Goal: Information Seeking & Learning: Learn about a topic

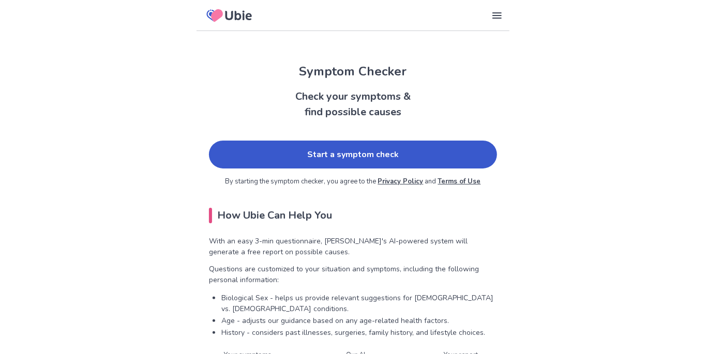
click at [403, 142] on link "Start a symptom check" at bounding box center [353, 155] width 288 height 28
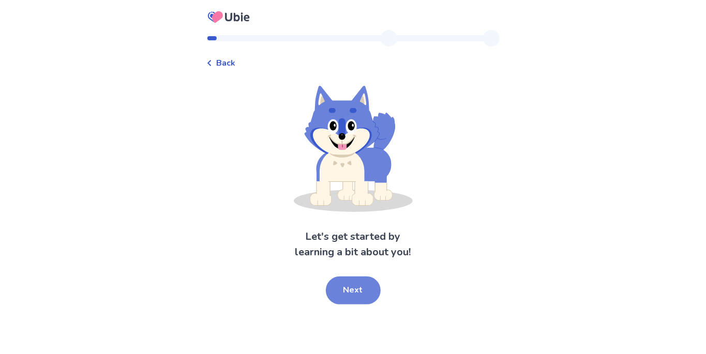
click at [358, 288] on button "Next" at bounding box center [353, 291] width 55 height 28
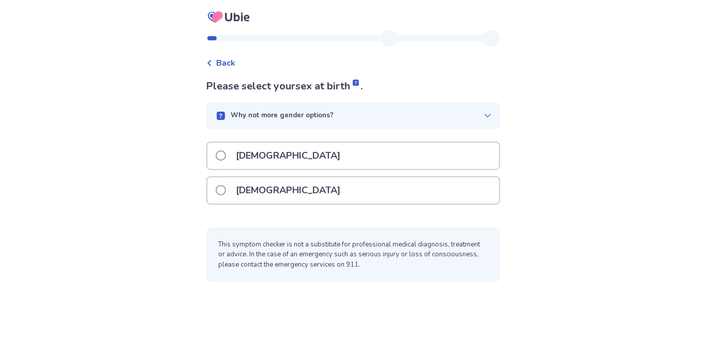
click at [237, 178] on p "[DEMOGRAPHIC_DATA]" at bounding box center [288, 190] width 117 height 26
click at [226, 185] on span at bounding box center [221, 190] width 10 height 10
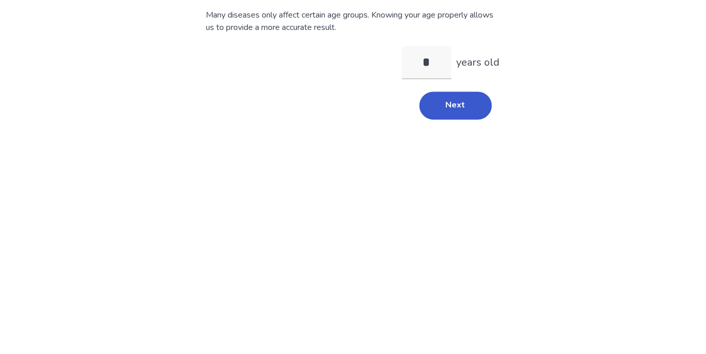
type input "**"
click at [448, 199] on button "Next" at bounding box center [456, 197] width 72 height 28
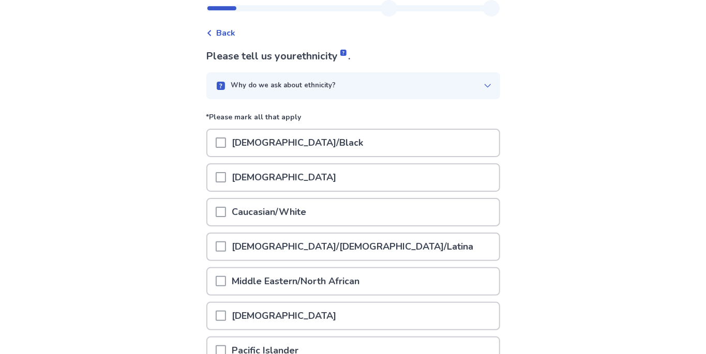
scroll to position [35, 0]
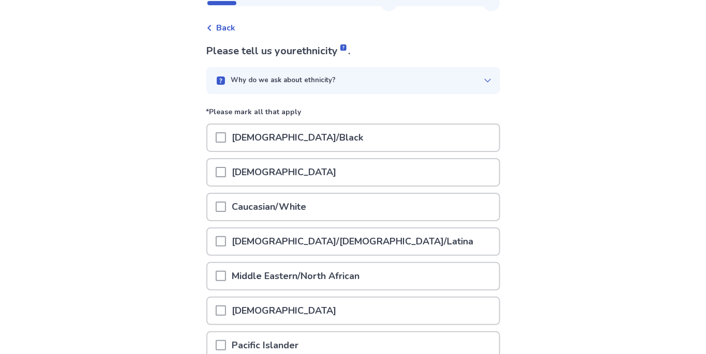
click at [226, 199] on div at bounding box center [221, 207] width 10 height 26
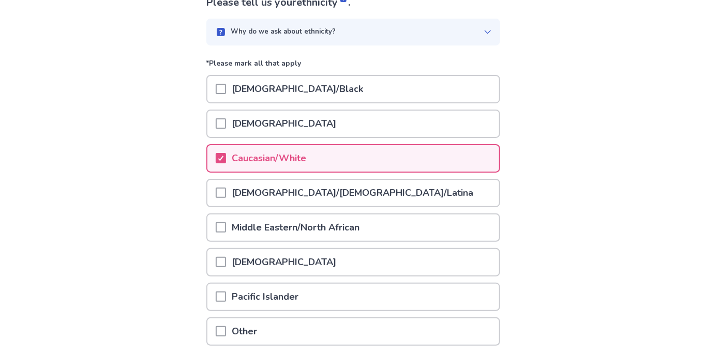
scroll to position [114, 0]
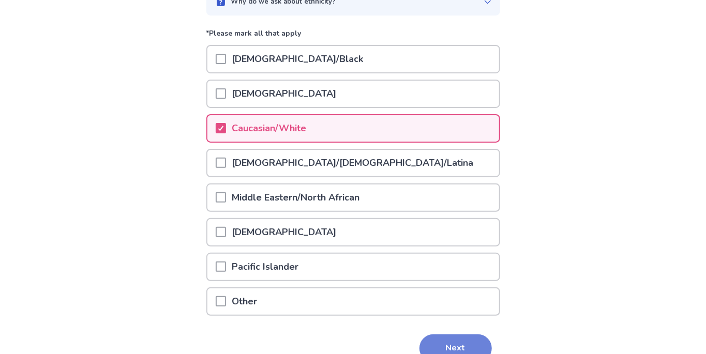
click at [463, 337] on button "Next" at bounding box center [456, 349] width 72 height 28
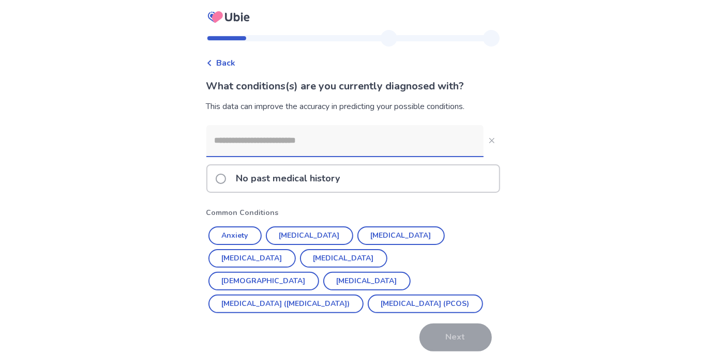
click at [242, 135] on input at bounding box center [344, 140] width 277 height 31
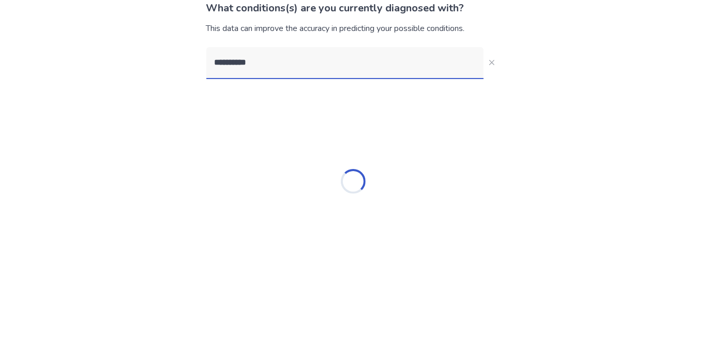
type input "*********"
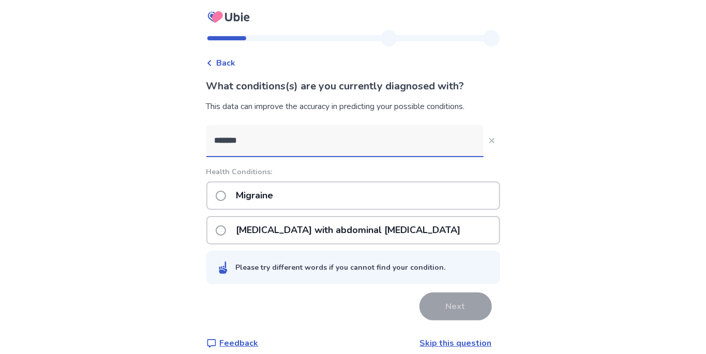
type input "*******"
click at [226, 196] on span at bounding box center [221, 196] width 10 height 10
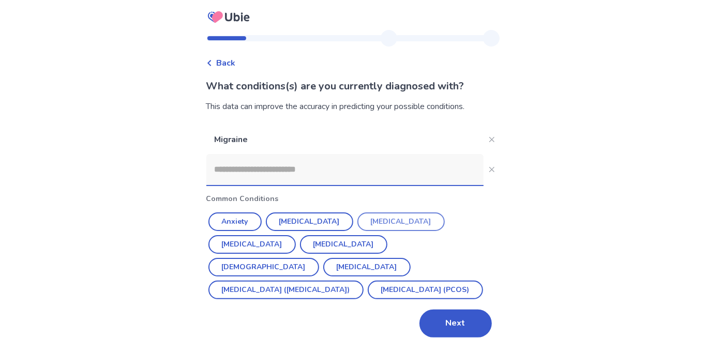
click at [378, 222] on button "[MEDICAL_DATA]" at bounding box center [400, 222] width 87 height 19
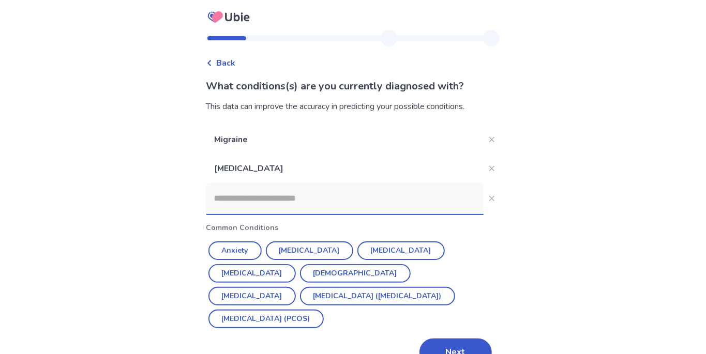
click at [292, 195] on input at bounding box center [344, 198] width 277 height 31
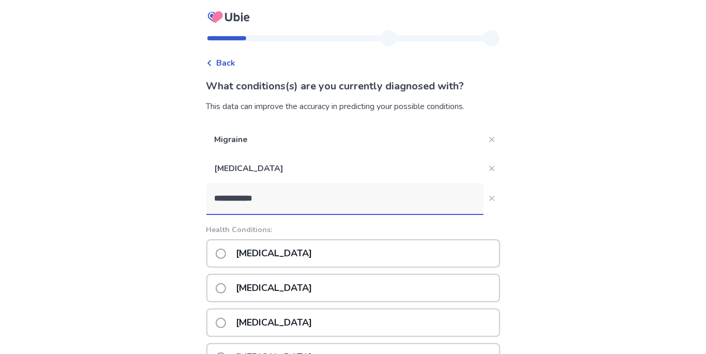
type input "**********"
click at [226, 253] on span at bounding box center [221, 254] width 10 height 10
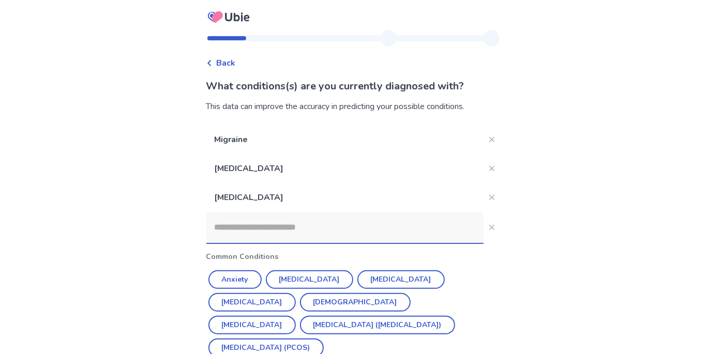
click at [269, 223] on input at bounding box center [344, 227] width 277 height 31
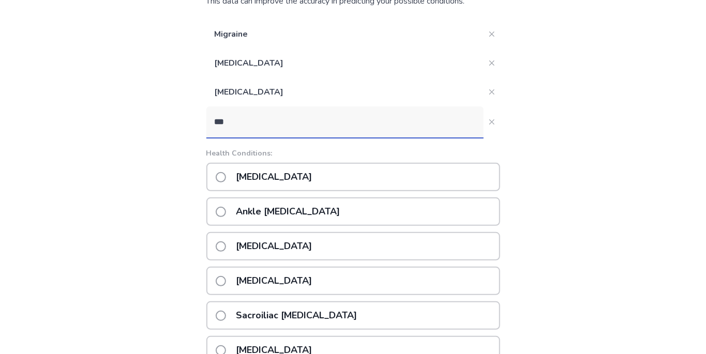
scroll to position [106, 0]
click at [246, 117] on input "***" at bounding box center [344, 122] width 277 height 31
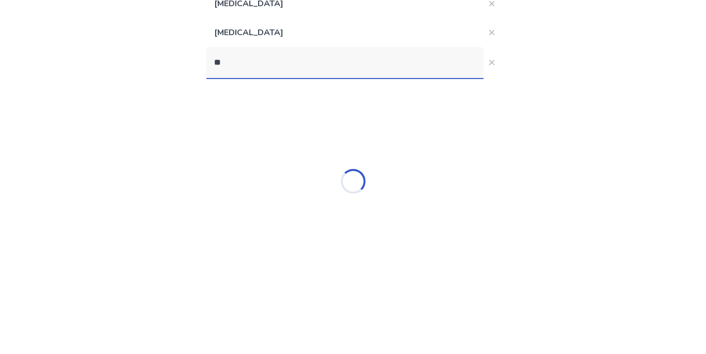
type input "*"
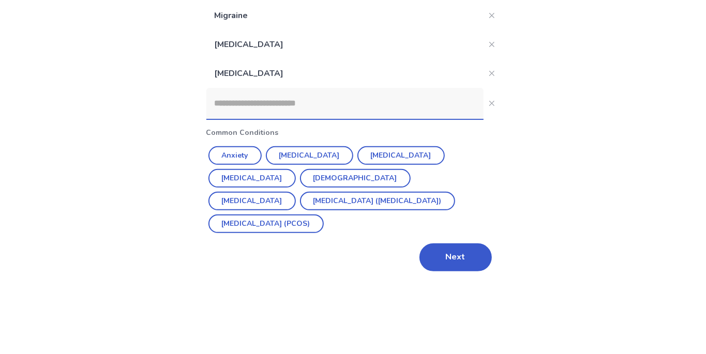
scroll to position [49, 0]
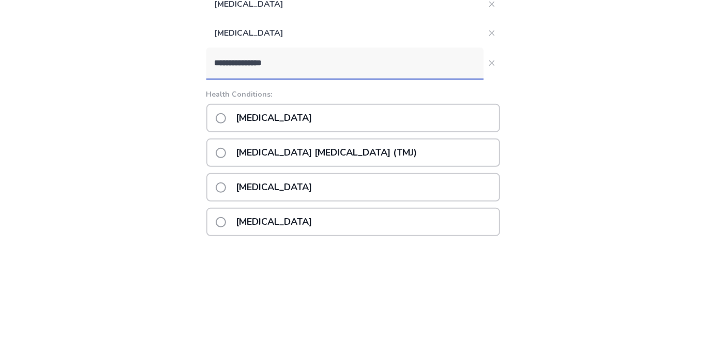
type input "**********"
click at [595, 195] on div "**********" at bounding box center [353, 299] width 706 height 697
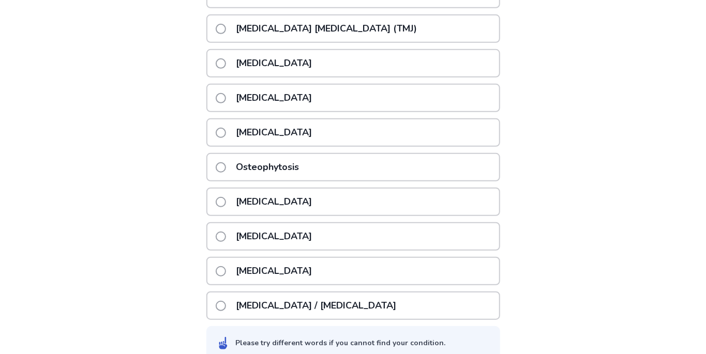
scroll to position [289, 0]
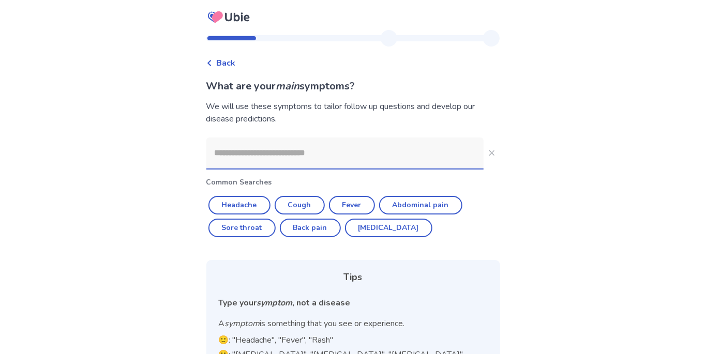
click at [256, 156] on input at bounding box center [344, 153] width 277 height 31
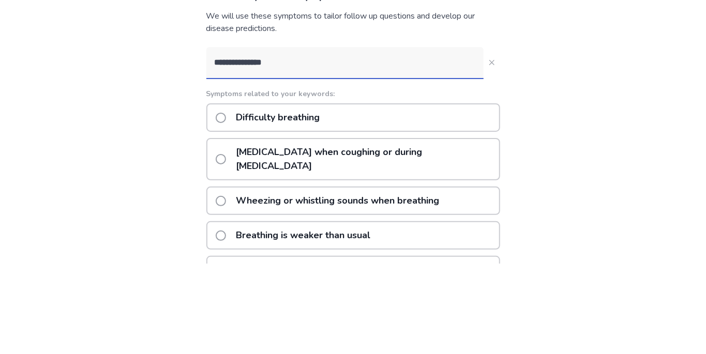
click at [241, 152] on input "**********" at bounding box center [344, 153] width 277 height 31
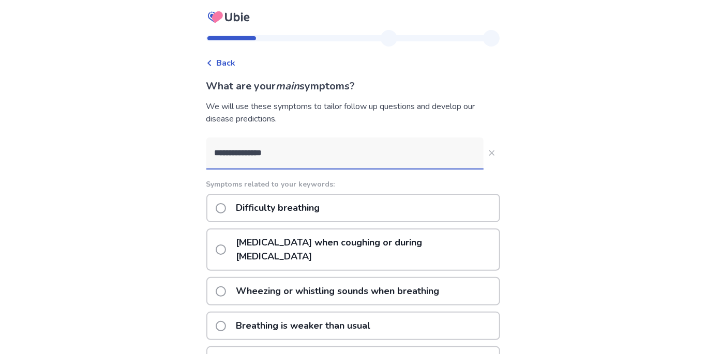
click at [243, 153] on input "**********" at bounding box center [344, 153] width 277 height 31
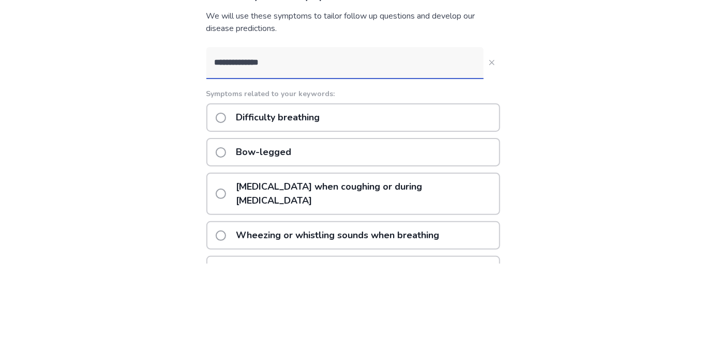
type input "**********"
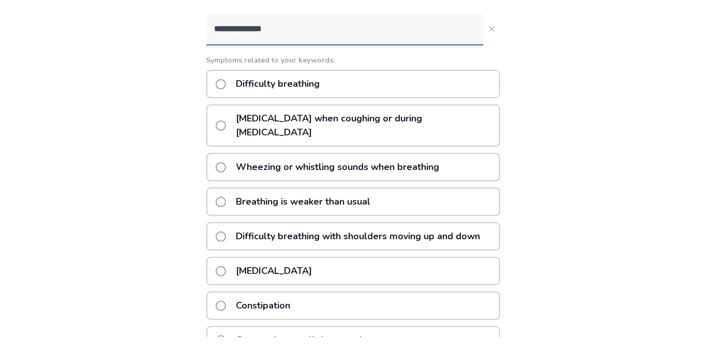
scroll to position [107, 0]
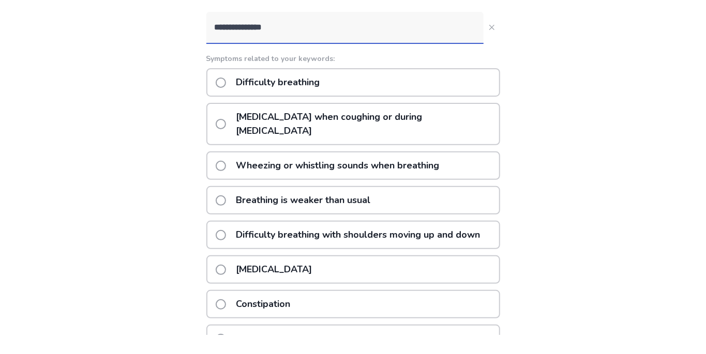
click at [226, 101] on span at bounding box center [221, 102] width 10 height 10
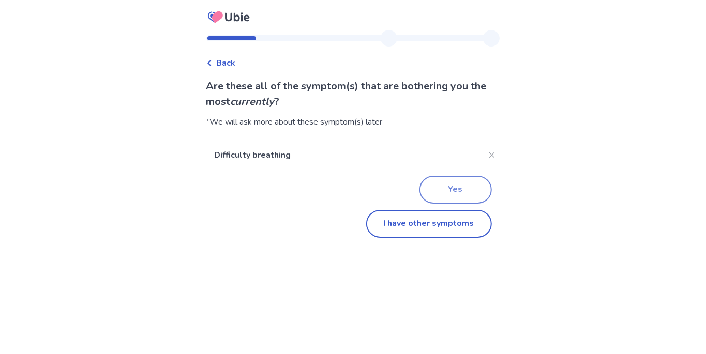
click at [458, 191] on button "Yes" at bounding box center [456, 190] width 72 height 28
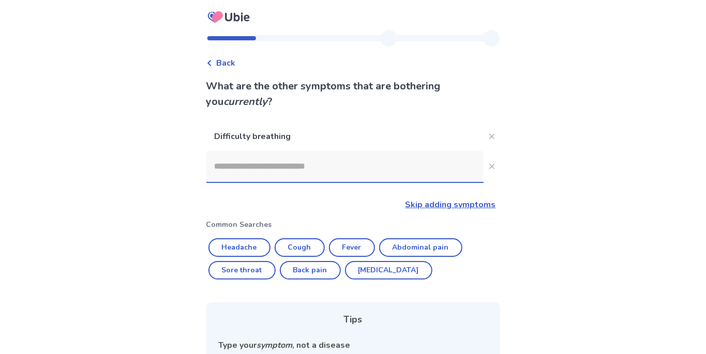
scroll to position [107, 0]
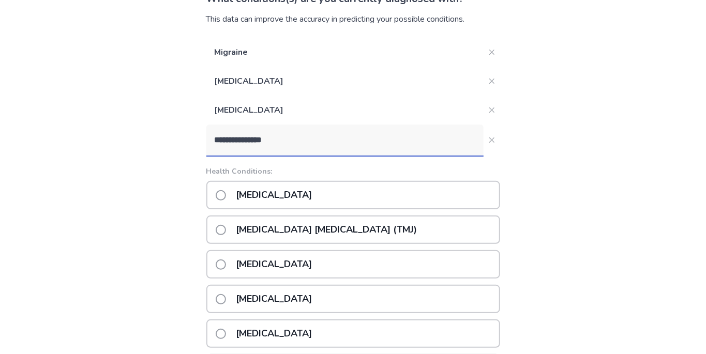
scroll to position [289, 0]
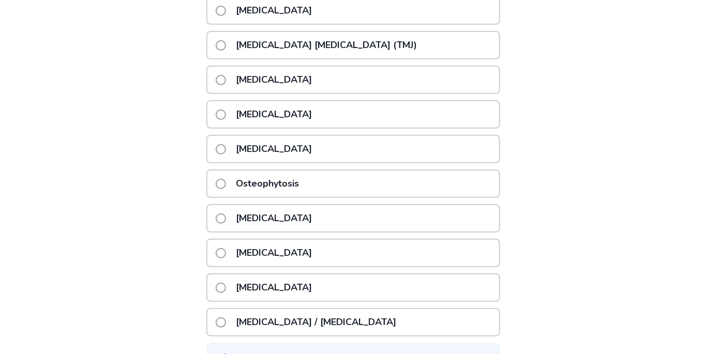
scroll to position [289, 0]
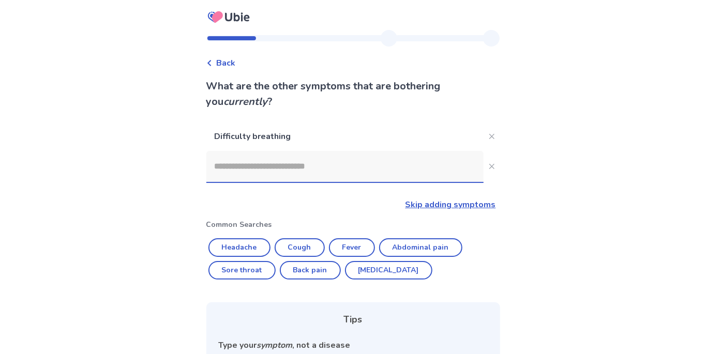
scroll to position [7, 0]
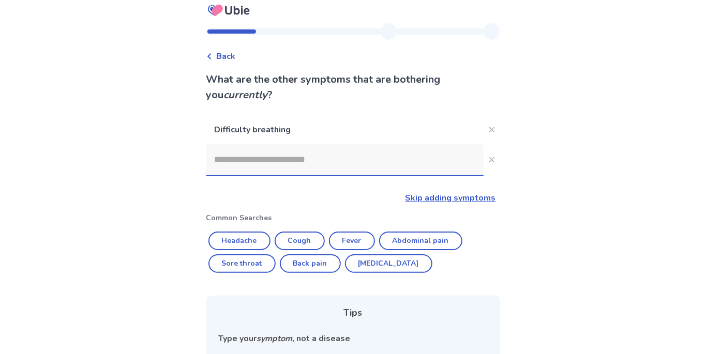
click at [310, 156] on input at bounding box center [344, 159] width 277 height 31
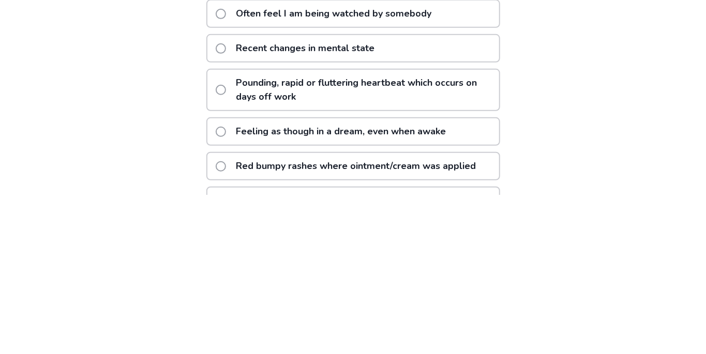
scroll to position [181, 0]
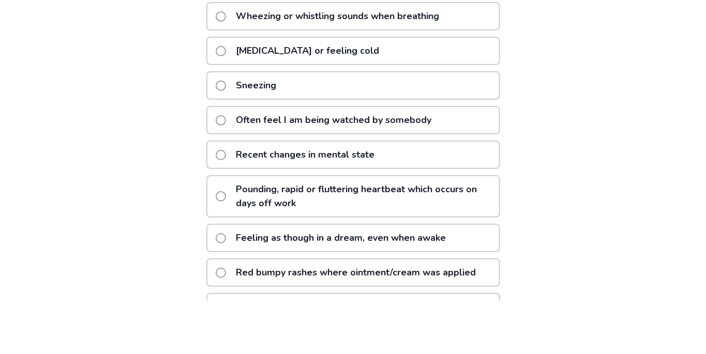
type input "********"
click at [543, 93] on div "Back What are the other symptoms that are bothering you currently ? Difficulty …" at bounding box center [353, 140] width 706 height 643
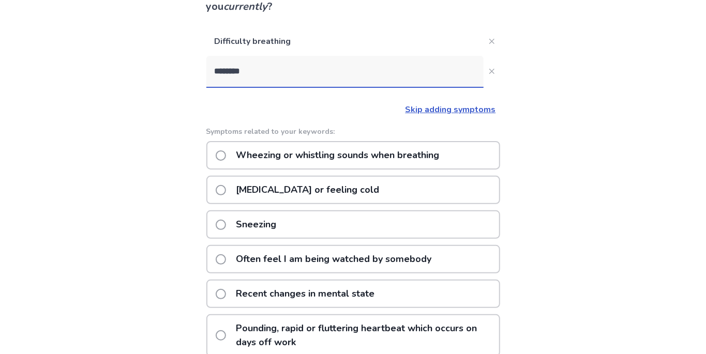
scroll to position [98, 0]
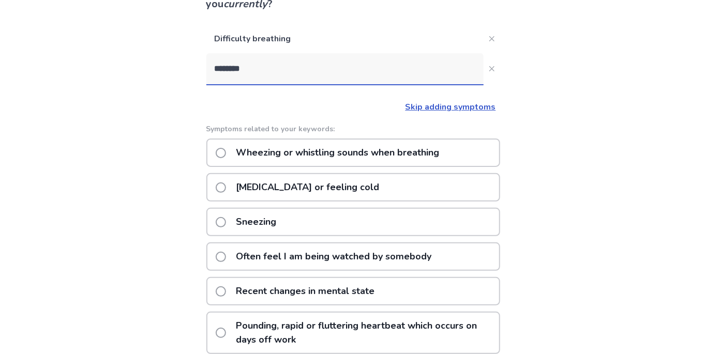
click at [226, 152] on span at bounding box center [221, 153] width 10 height 10
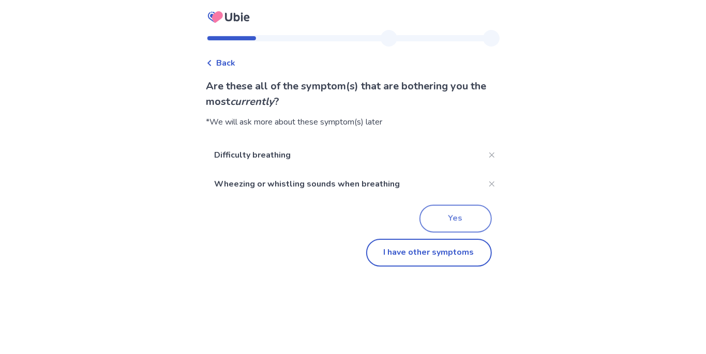
click at [451, 216] on button "Yes" at bounding box center [456, 219] width 72 height 28
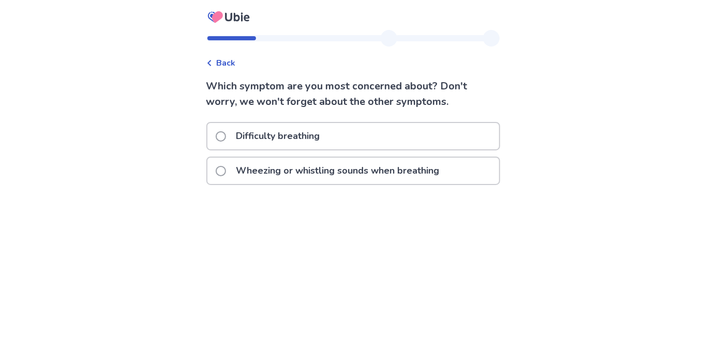
click at [226, 168] on span at bounding box center [221, 171] width 10 height 10
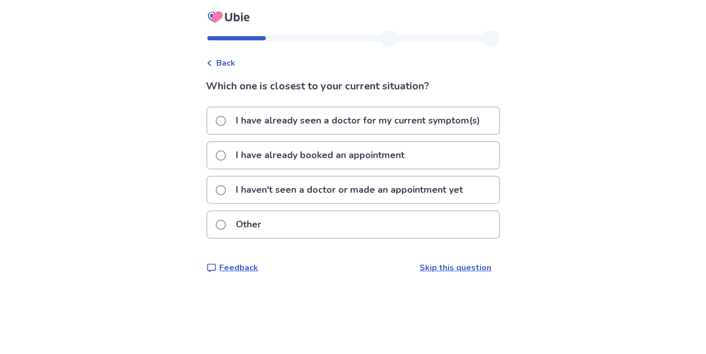
click at [224, 183] on label "I haven't seen a doctor or made an appointment yet" at bounding box center [343, 190] width 254 height 26
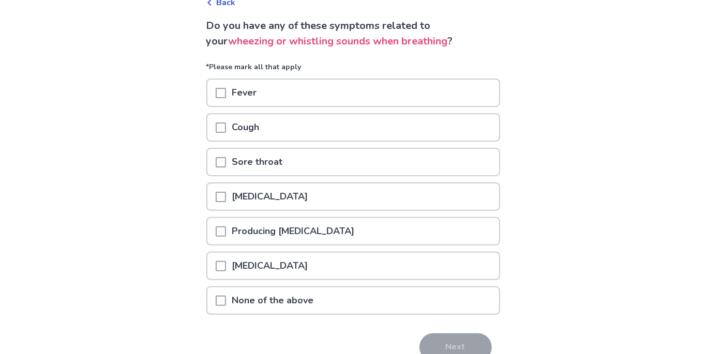
scroll to position [59, 0]
click at [226, 195] on span at bounding box center [221, 198] width 10 height 10
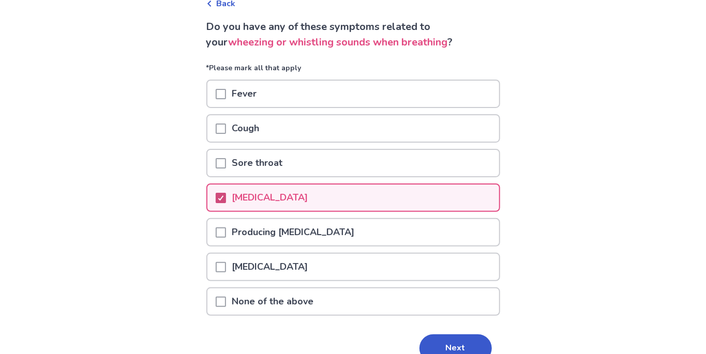
click at [226, 232] on span at bounding box center [221, 233] width 10 height 10
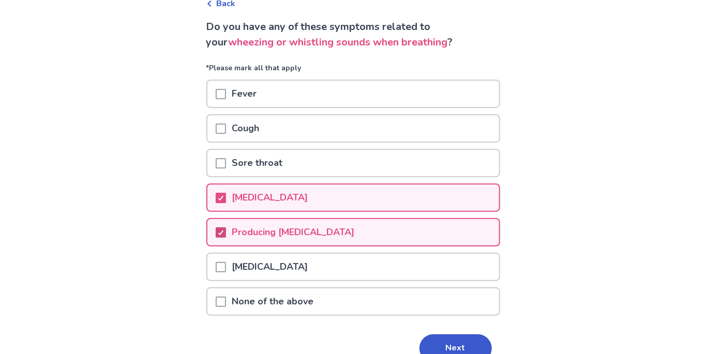
click at [226, 162] on span at bounding box center [221, 163] width 10 height 10
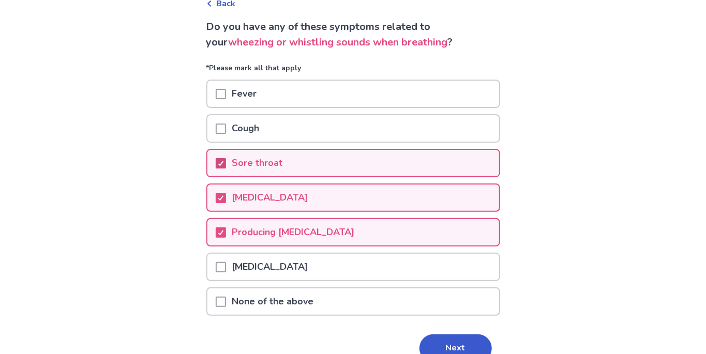
click at [224, 161] on icon at bounding box center [221, 163] width 6 height 5
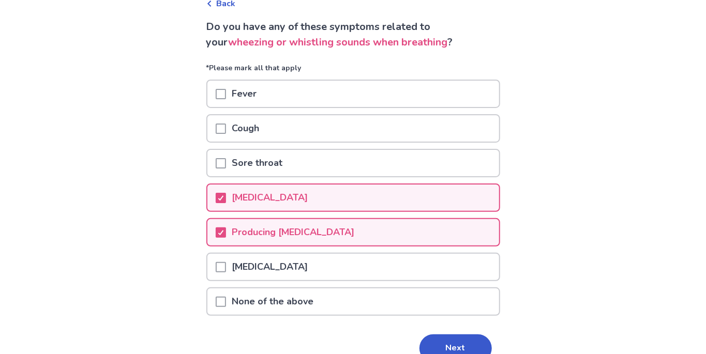
click at [226, 263] on span at bounding box center [221, 267] width 10 height 10
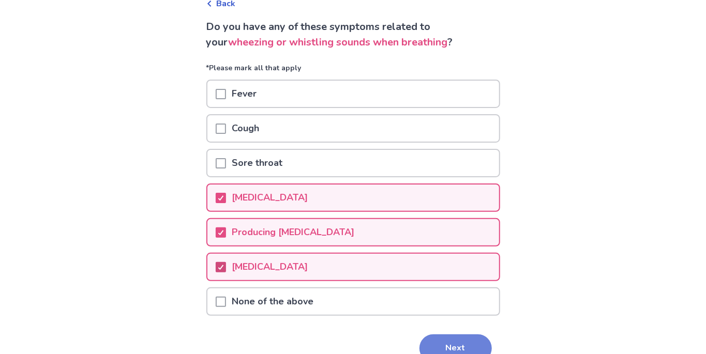
click at [457, 348] on button "Next" at bounding box center [456, 349] width 72 height 28
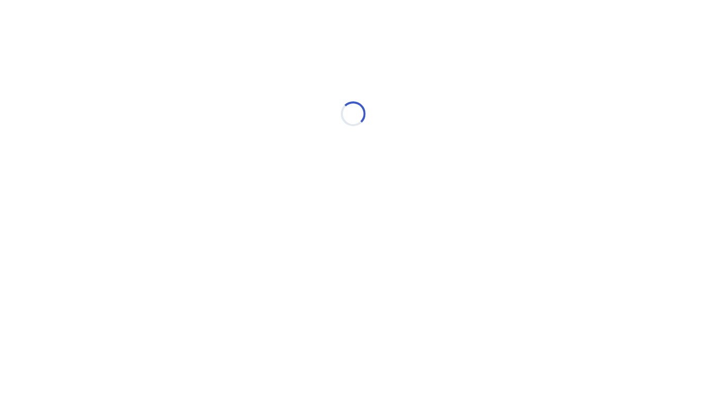
select select "*"
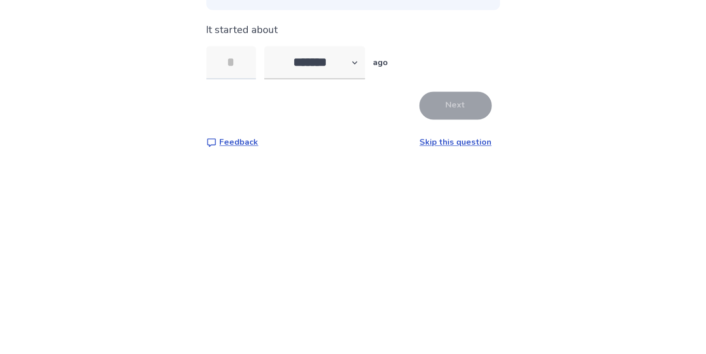
click at [233, 205] on input "tel" at bounding box center [231, 199] width 50 height 33
type input "*"
click at [356, 196] on select "******* ****** ******* ******** *******" at bounding box center [314, 199] width 101 height 33
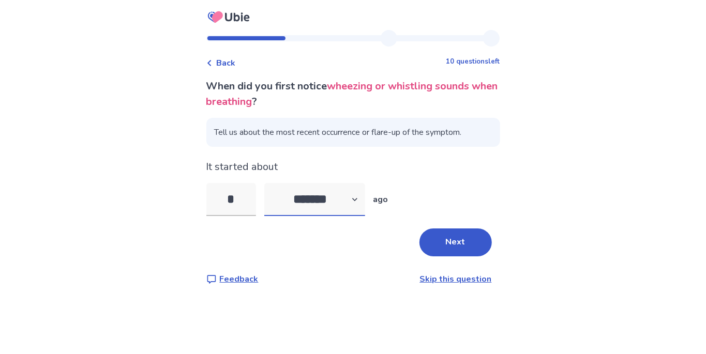
select select "*"
click at [453, 240] on button "Next" at bounding box center [456, 243] width 72 height 28
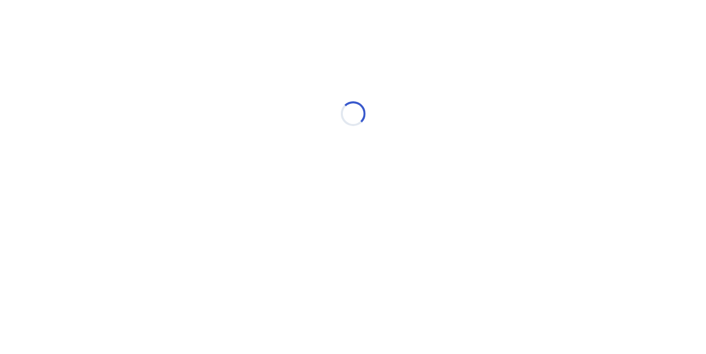
select select "*"
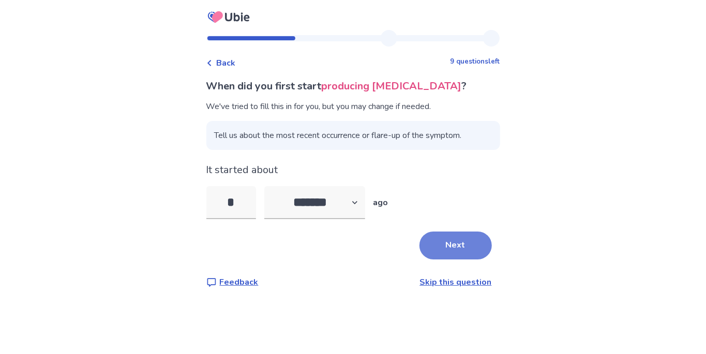
click at [457, 247] on button "Next" at bounding box center [456, 246] width 72 height 28
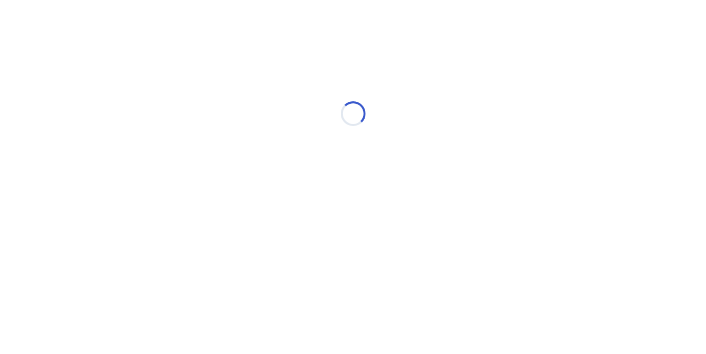
select select "*"
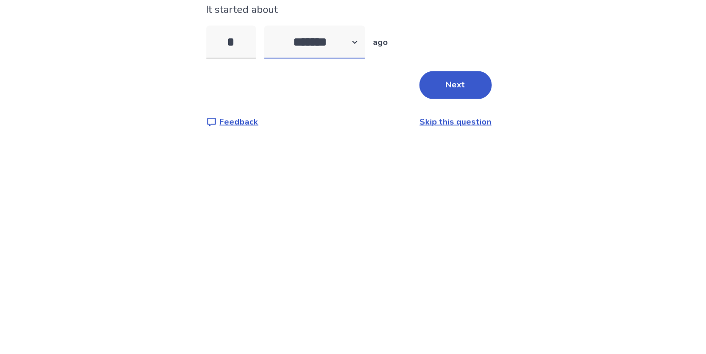
click at [356, 199] on select "******* ****** ******* ******** *******" at bounding box center [314, 202] width 101 height 33
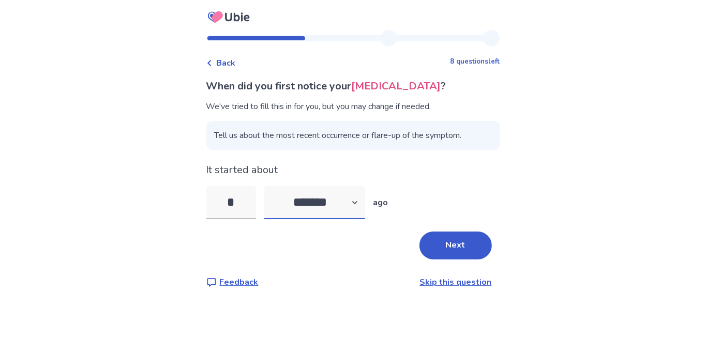
scroll to position [3, 0]
click at [453, 241] on button "Next" at bounding box center [456, 246] width 72 height 28
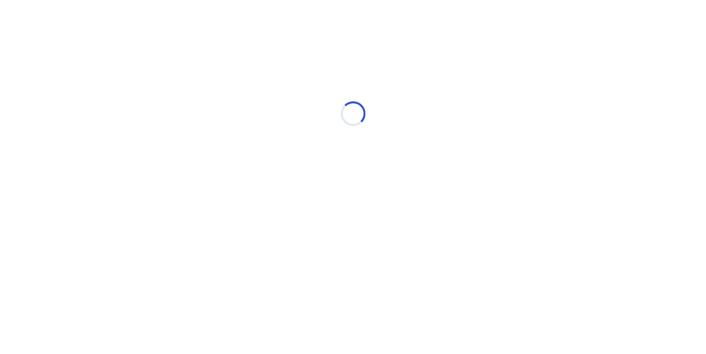
scroll to position [0, 0]
select select "*"
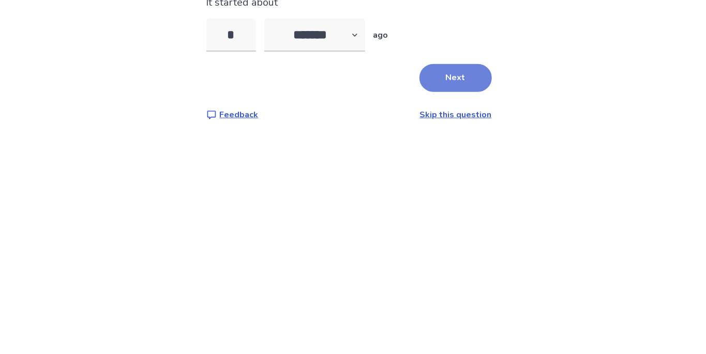
click at [457, 255] on button "Next" at bounding box center [456, 246] width 72 height 28
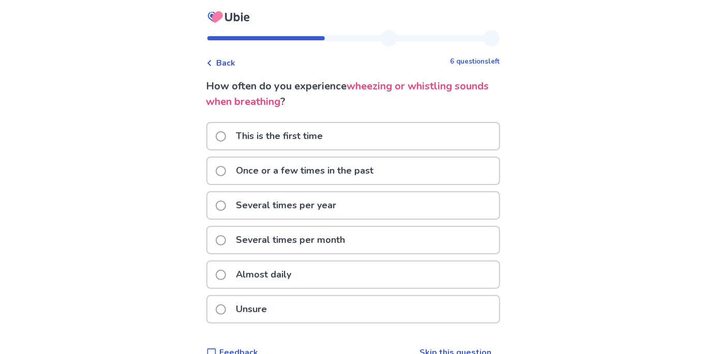
click at [226, 270] on span at bounding box center [221, 275] width 10 height 10
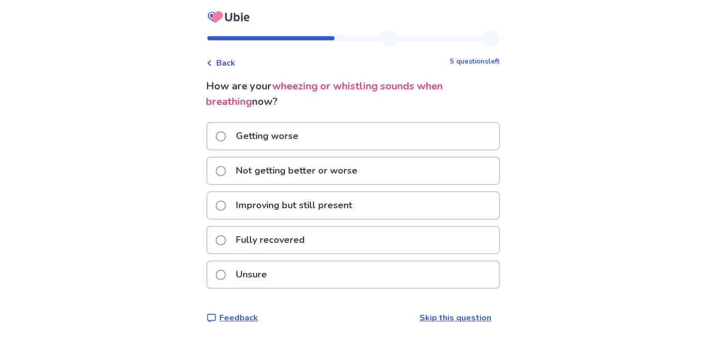
click at [226, 207] on span at bounding box center [221, 206] width 10 height 10
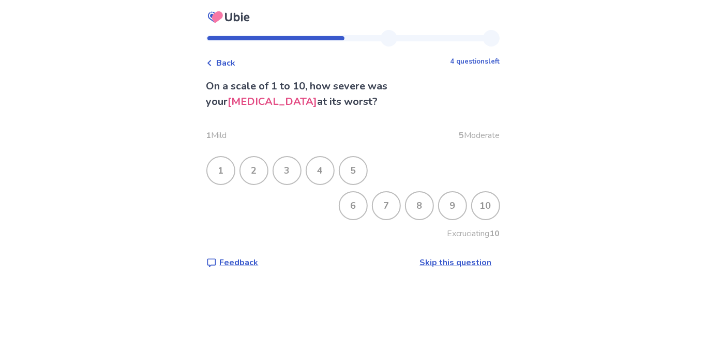
click at [361, 171] on div "5" at bounding box center [353, 170] width 27 height 27
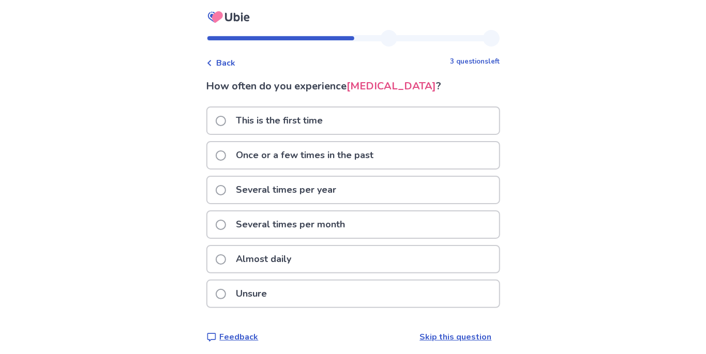
click at [226, 260] on span at bounding box center [221, 260] width 10 height 10
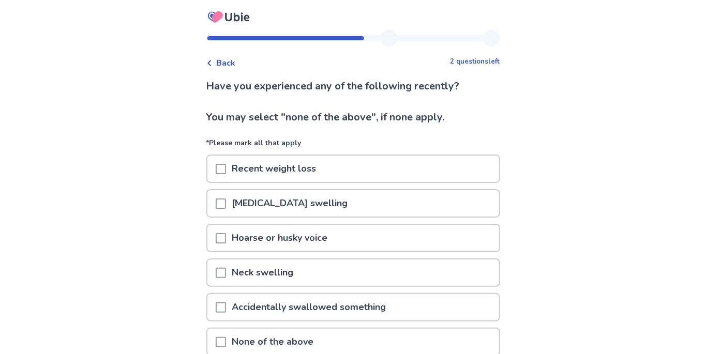
click at [226, 244] on div at bounding box center [221, 238] width 10 height 26
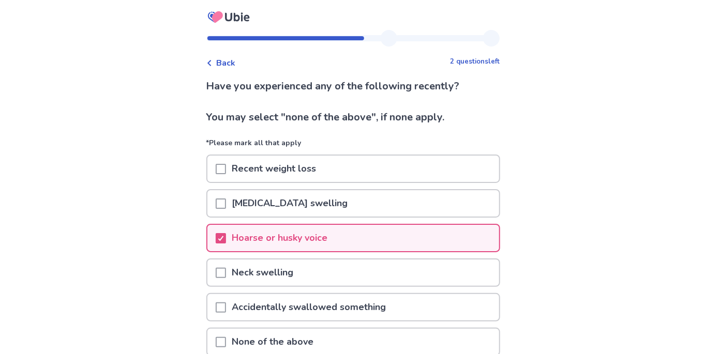
scroll to position [42, 0]
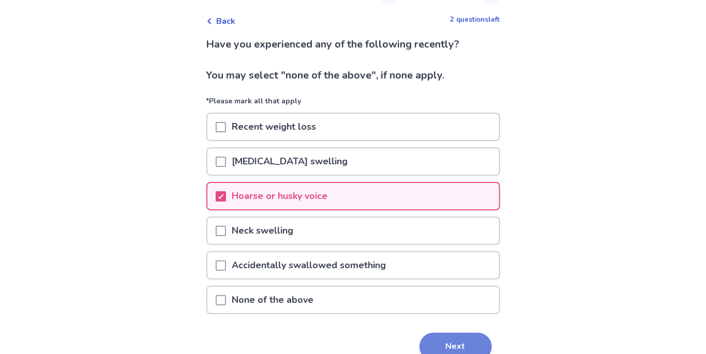
click at [457, 344] on button "Next" at bounding box center [456, 347] width 72 height 28
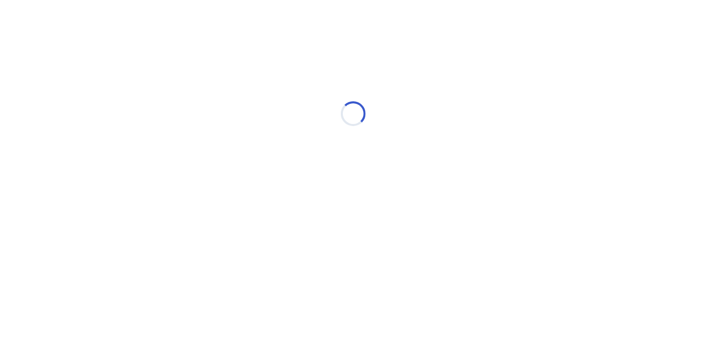
scroll to position [0, 0]
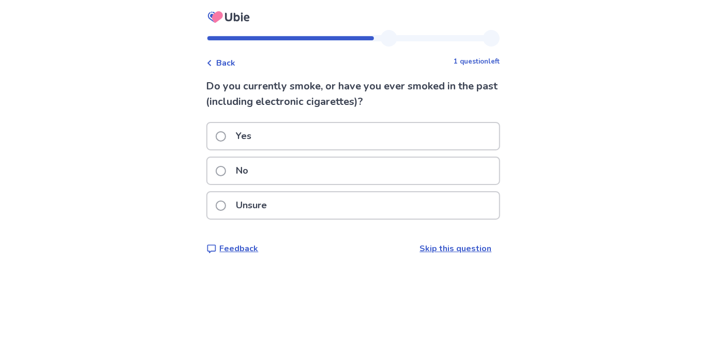
click at [226, 135] on span at bounding box center [221, 136] width 10 height 10
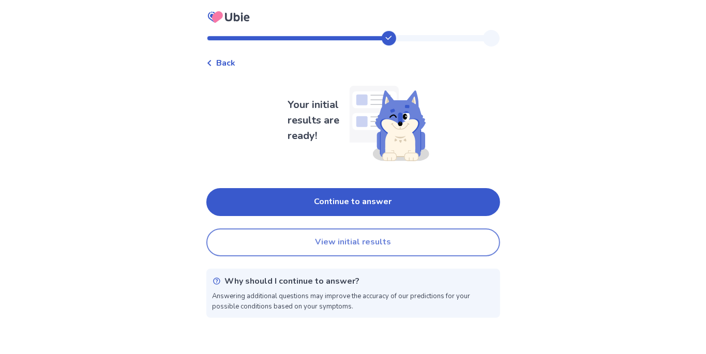
click at [371, 238] on button "View initial results" at bounding box center [353, 243] width 294 height 28
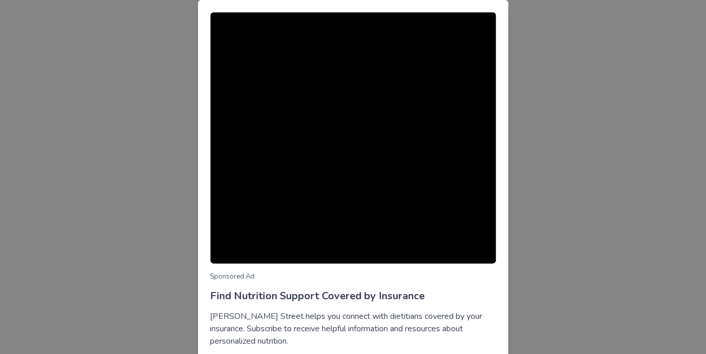
scroll to position [26, 0]
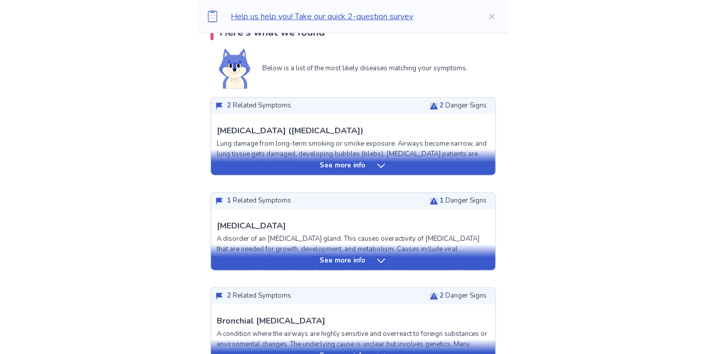
scroll to position [234, 0]
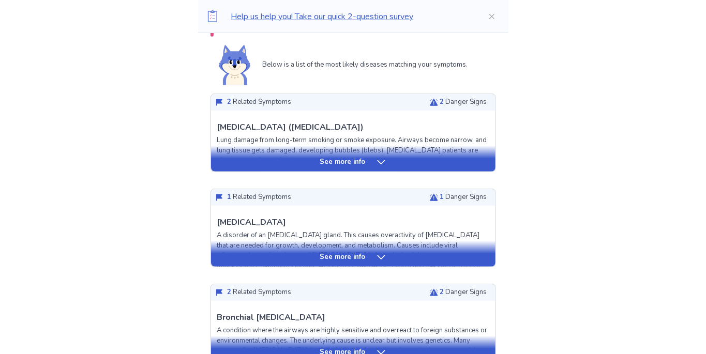
click at [378, 349] on icon at bounding box center [381, 353] width 10 height 10
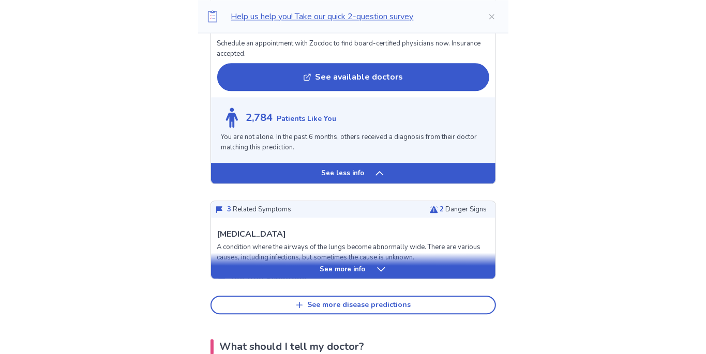
scroll to position [1298, 0]
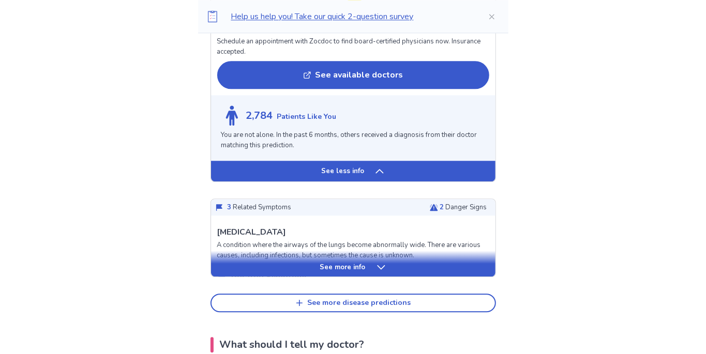
click at [382, 259] on div "See more info" at bounding box center [353, 264] width 285 height 26
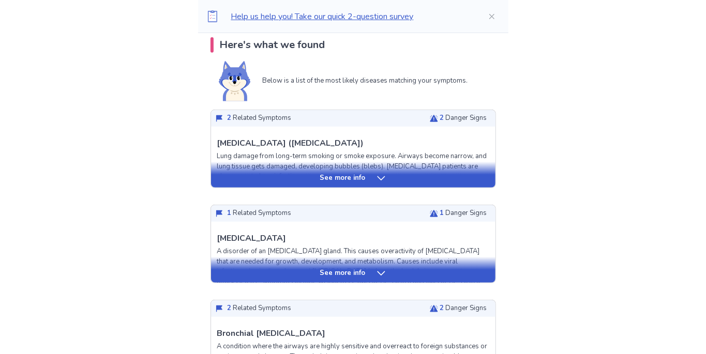
scroll to position [0, 0]
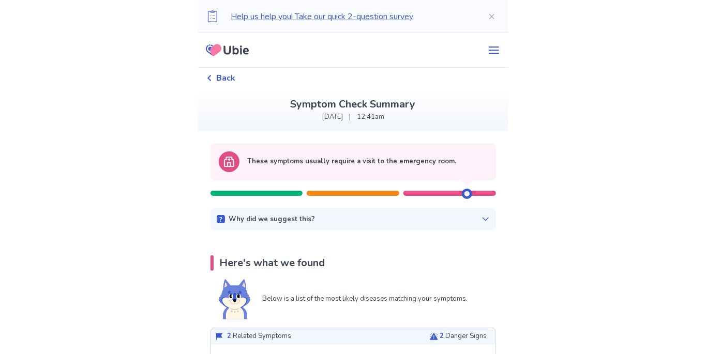
click at [272, 184] on div at bounding box center [354, 189] width 286 height 16
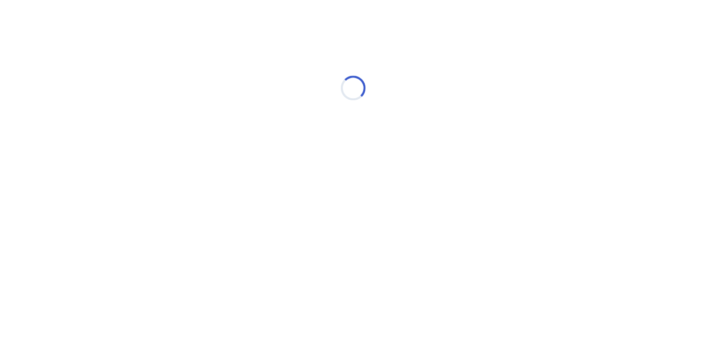
select select "*"
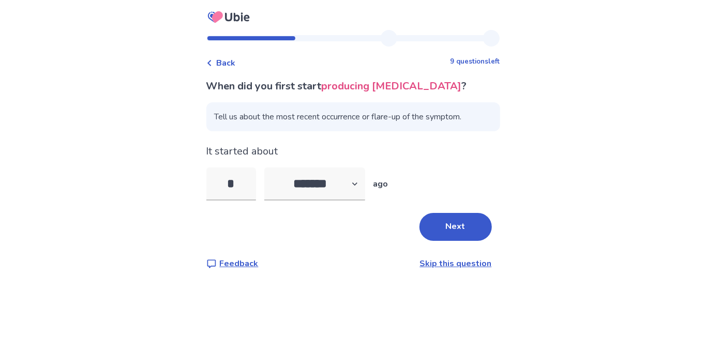
click at [258, 40] on div at bounding box center [301, 38] width 191 height 6
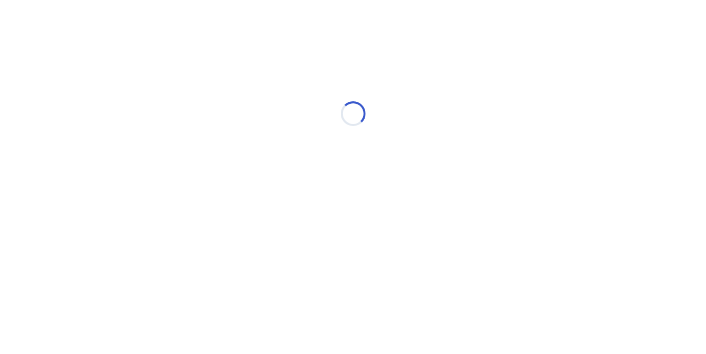
select select "*"
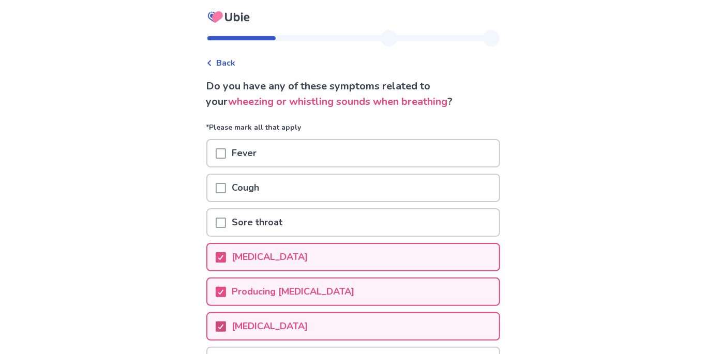
click at [224, 326] on icon at bounding box center [221, 326] width 6 height 5
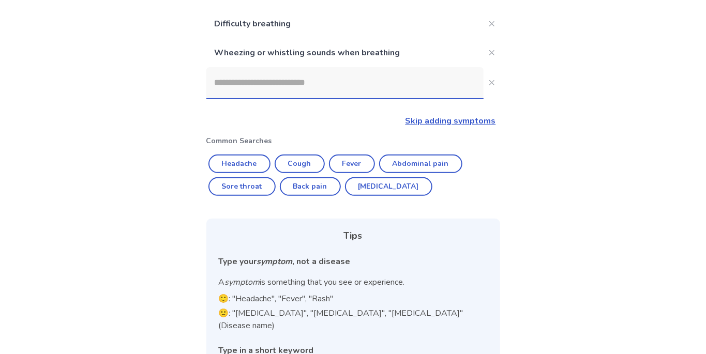
scroll to position [119, 0]
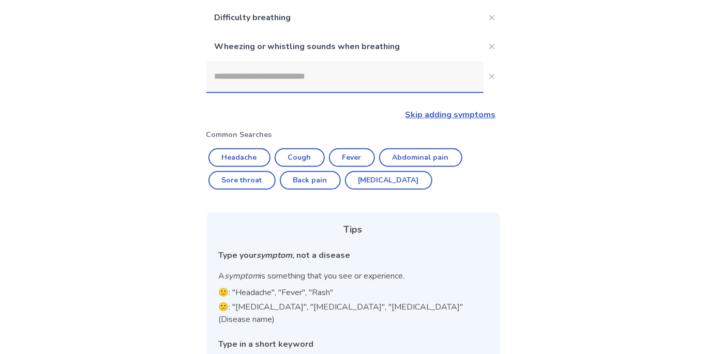
click at [267, 78] on input at bounding box center [344, 76] width 277 height 31
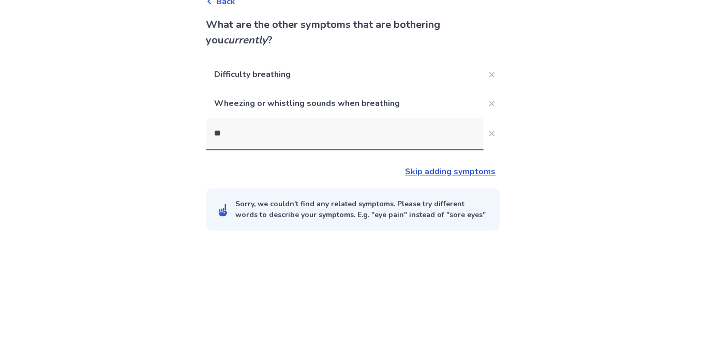
scroll to position [50, 0]
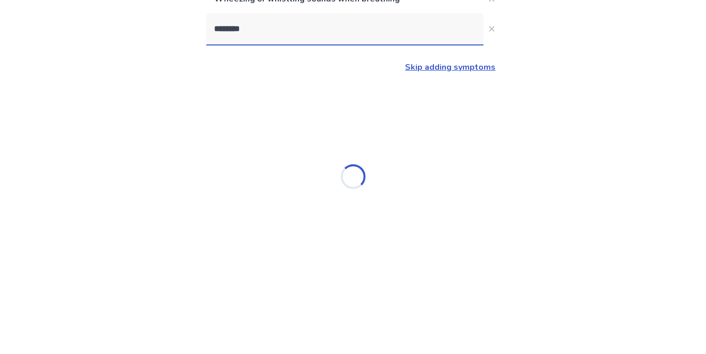
type input "*********"
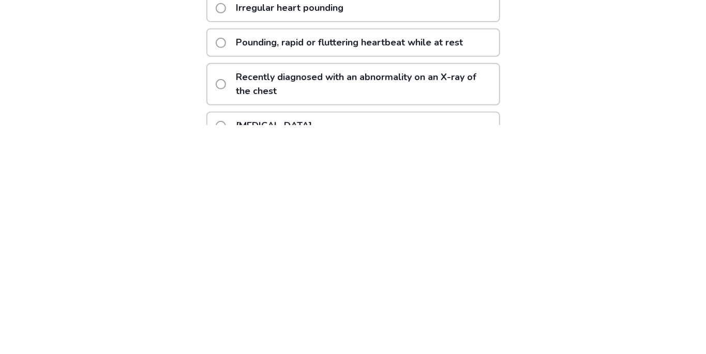
scroll to position [147, 0]
click at [222, 272] on label "Pounding, rapid or fluttering heartbeat while at rest" at bounding box center [343, 271] width 254 height 26
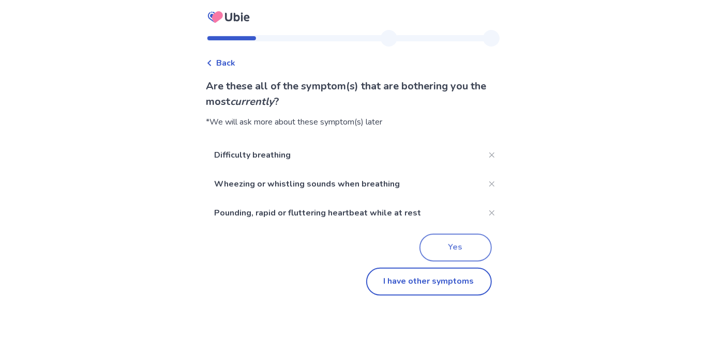
click at [449, 239] on button "Yes" at bounding box center [456, 248] width 72 height 28
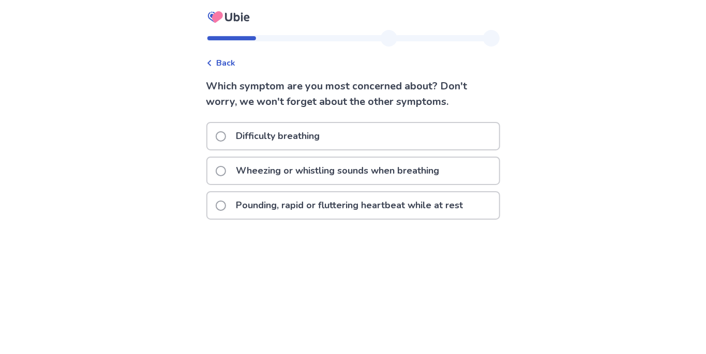
click at [536, 259] on div "Back Which symptom are you most concerned about? Don't worry, we won't forget a…" at bounding box center [353, 177] width 706 height 354
click at [226, 169] on span at bounding box center [221, 171] width 10 height 10
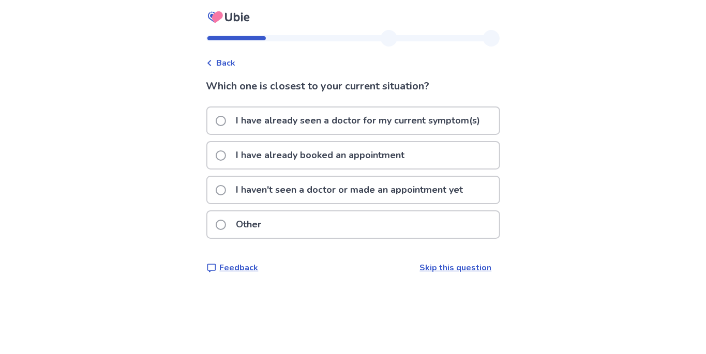
click at [223, 192] on span at bounding box center [221, 190] width 10 height 10
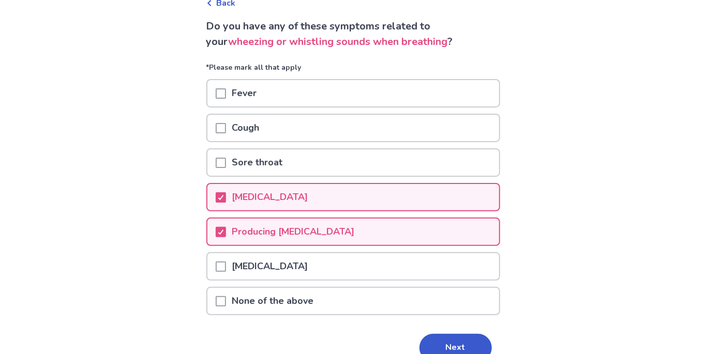
scroll to position [58, 0]
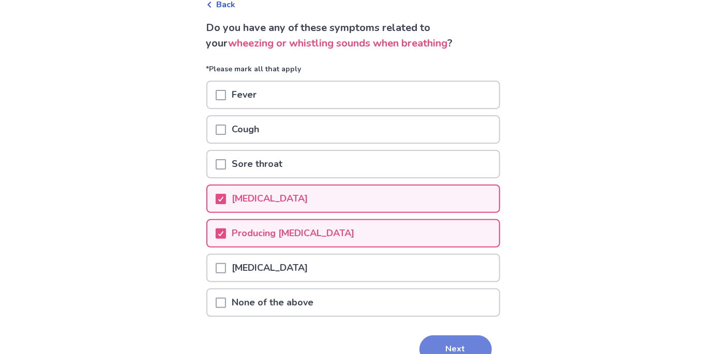
click at [451, 345] on button "Next" at bounding box center [456, 350] width 72 height 28
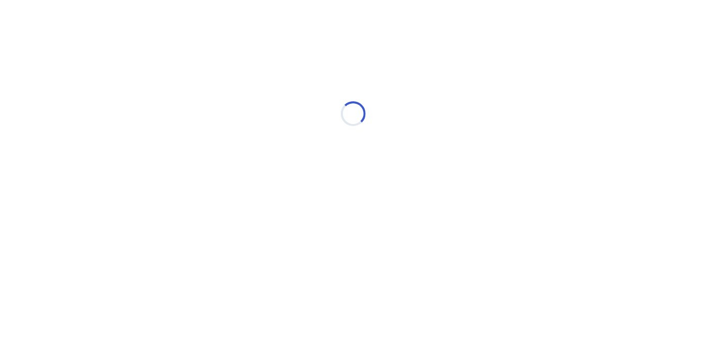
scroll to position [0, 0]
select select "*"
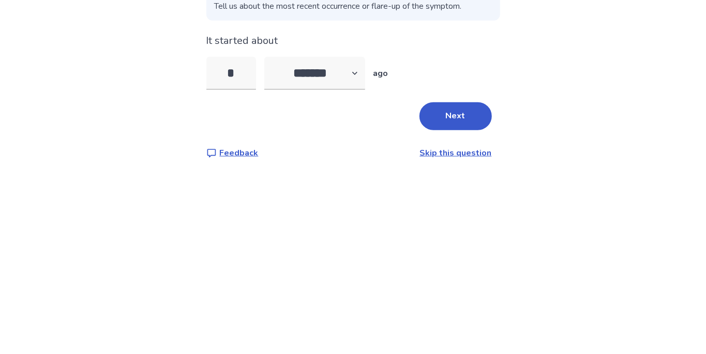
scroll to position [40, 0]
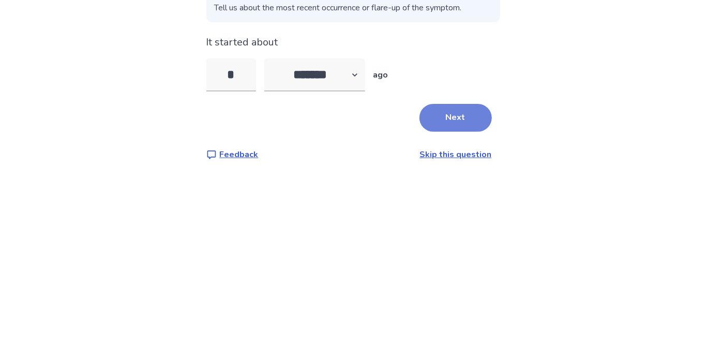
click at [456, 229] on button "Next" at bounding box center [456, 243] width 72 height 28
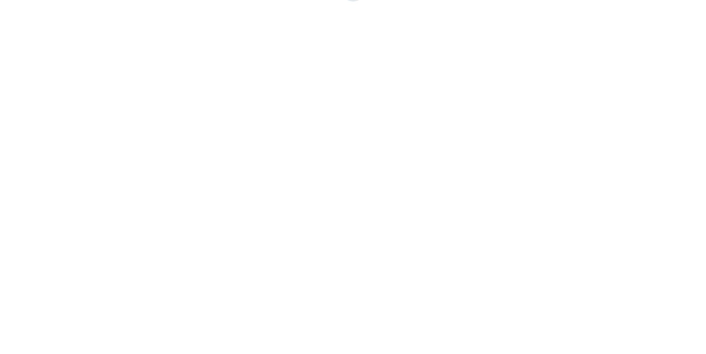
scroll to position [0, 0]
select select "*"
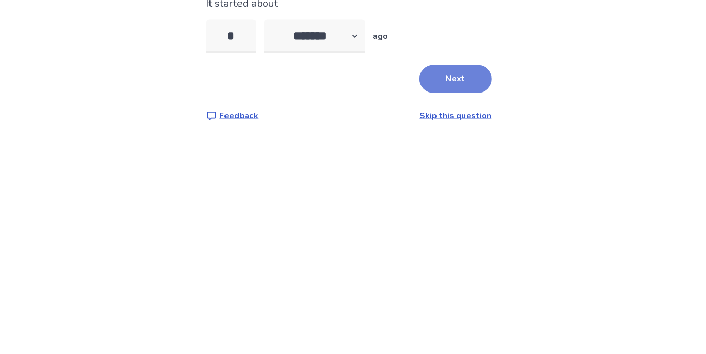
click at [450, 230] on button "Next" at bounding box center [456, 227] width 72 height 28
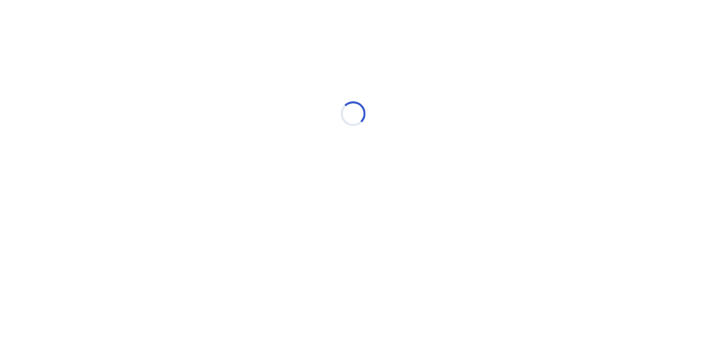
select select "*"
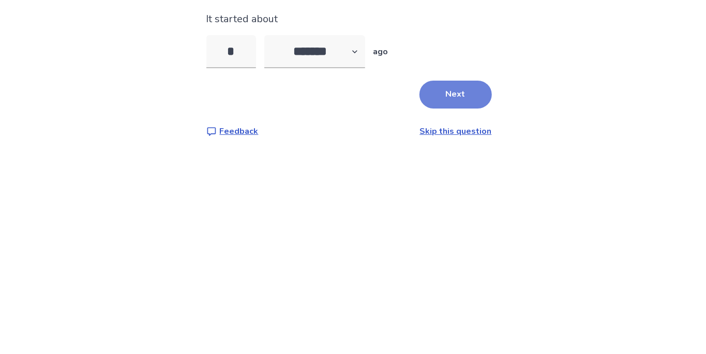
click at [456, 228] on button "Next" at bounding box center [456, 227] width 72 height 28
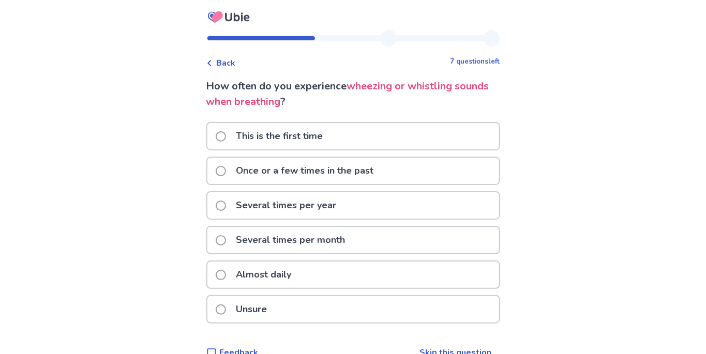
click at [226, 274] on span at bounding box center [221, 275] width 10 height 10
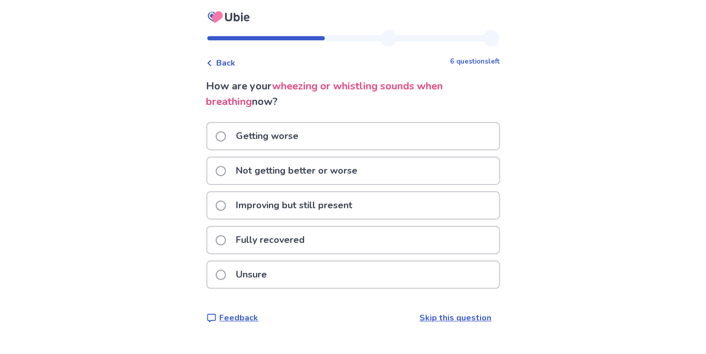
click at [226, 167] on span at bounding box center [221, 171] width 10 height 10
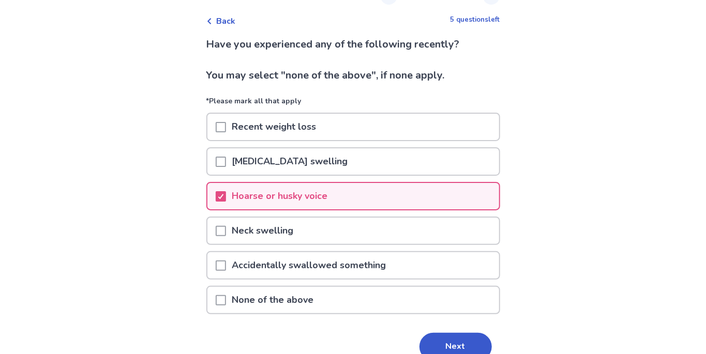
scroll to position [41, 0]
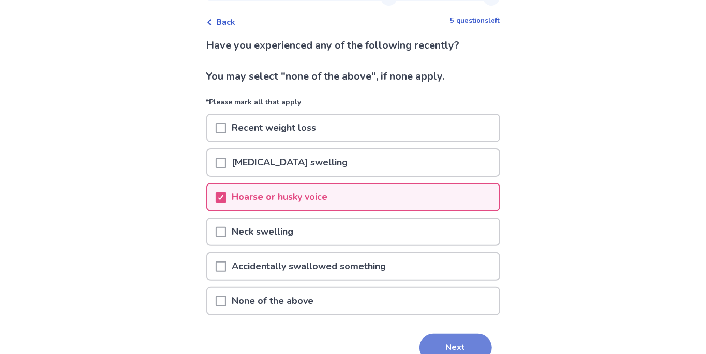
click at [450, 345] on button "Next" at bounding box center [456, 348] width 72 height 28
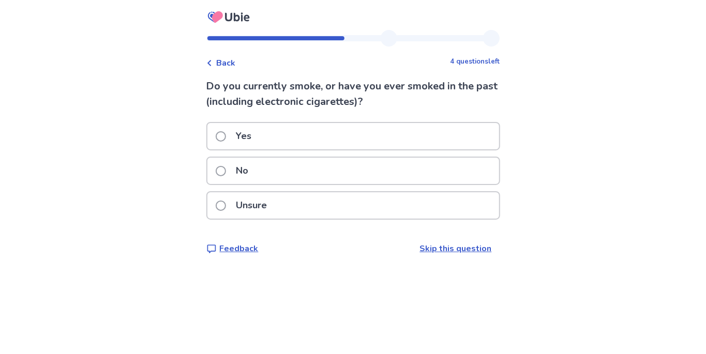
click at [231, 126] on label "Yes" at bounding box center [237, 136] width 42 height 26
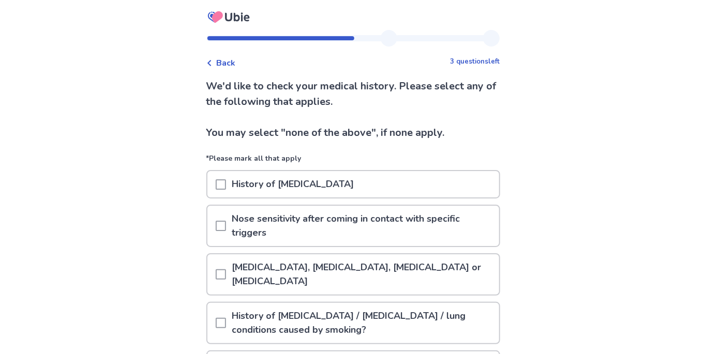
click at [226, 225] on span at bounding box center [221, 226] width 10 height 10
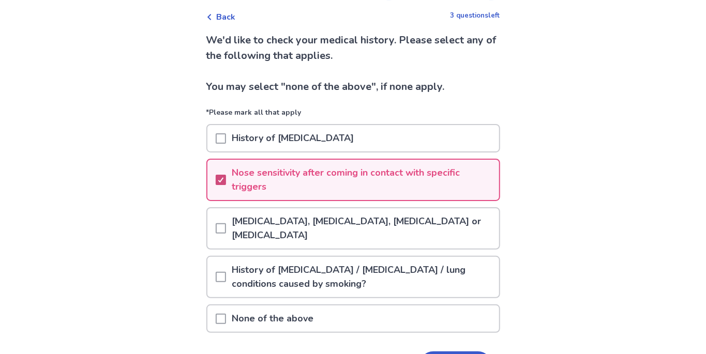
scroll to position [65, 0]
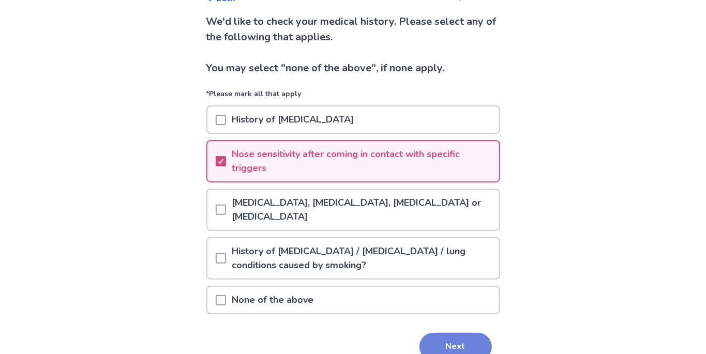
click at [456, 345] on button "Next" at bounding box center [456, 347] width 72 height 28
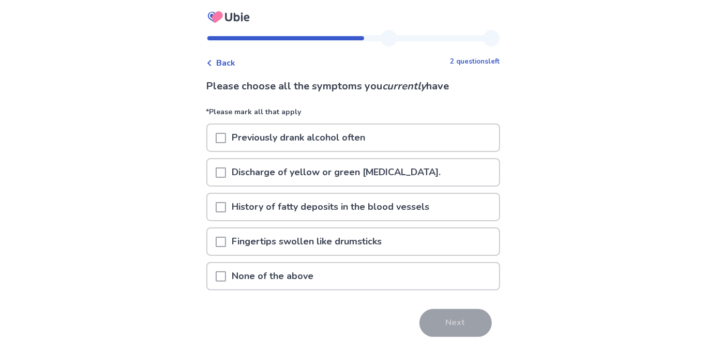
click at [226, 128] on div at bounding box center [221, 138] width 10 height 26
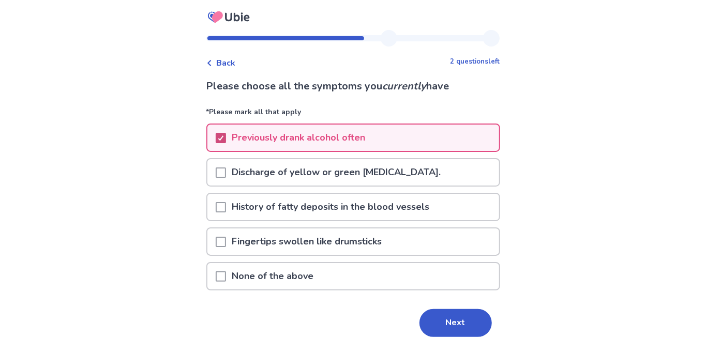
click at [224, 134] on div at bounding box center [221, 138] width 6 height 8
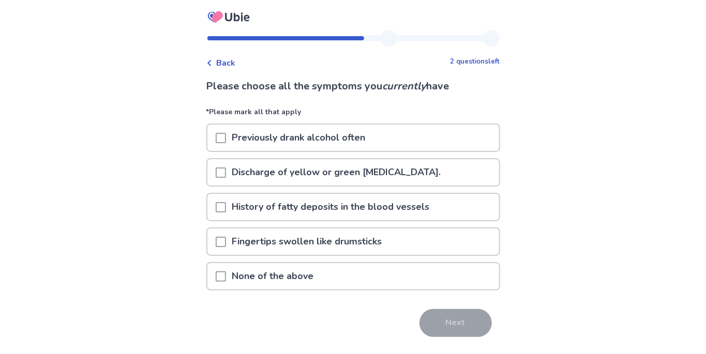
click at [226, 229] on div at bounding box center [221, 242] width 10 height 26
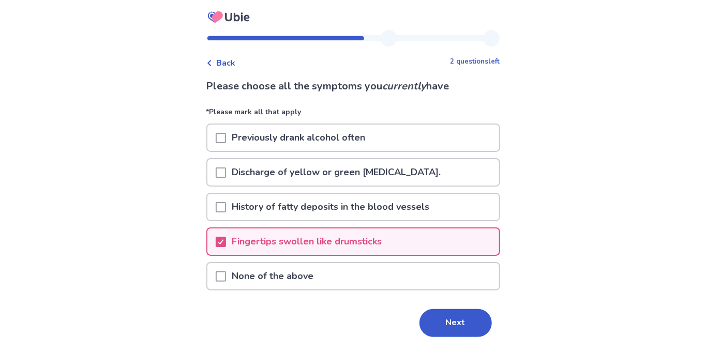
click at [226, 133] on span at bounding box center [221, 138] width 10 height 10
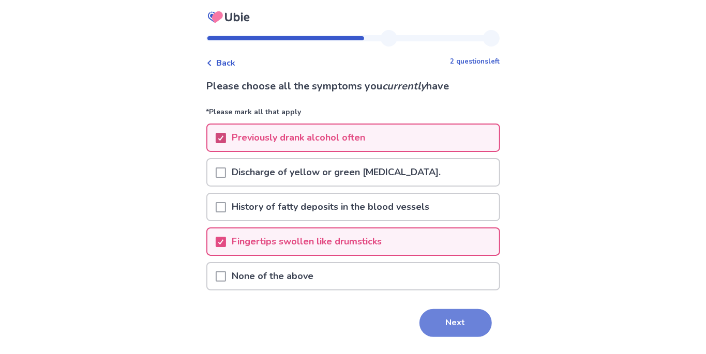
click at [455, 322] on button "Next" at bounding box center [456, 323] width 72 height 28
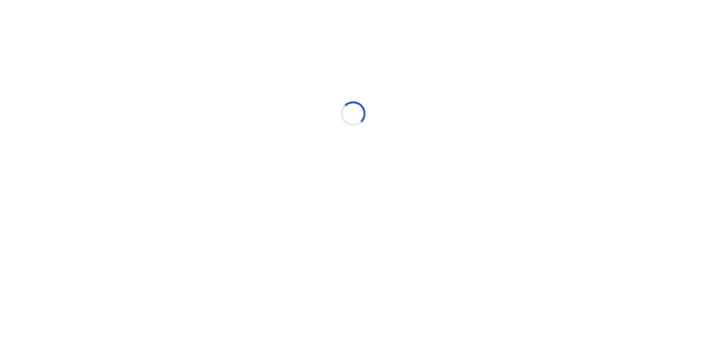
select select "*"
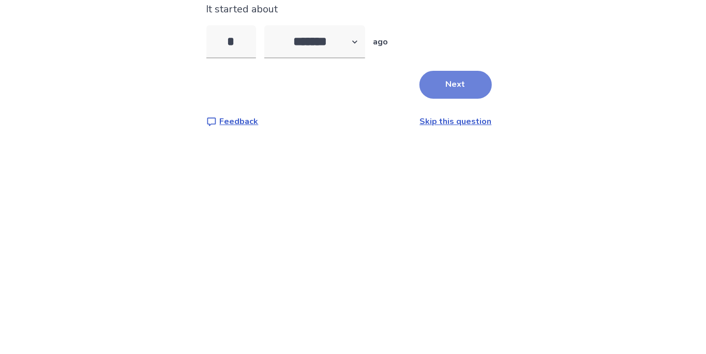
click at [447, 249] on button "Next" at bounding box center [456, 246] width 72 height 28
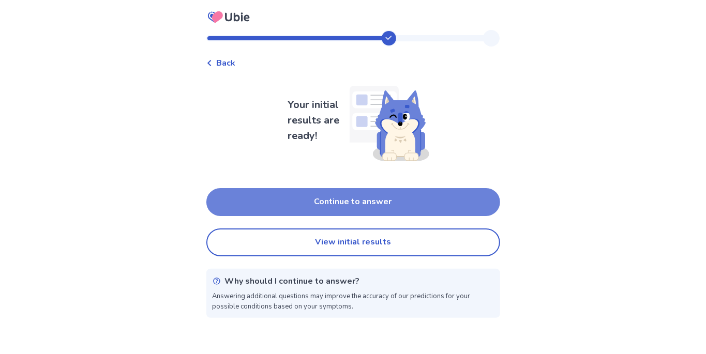
click at [377, 191] on button "Continue to answer" at bounding box center [353, 202] width 294 height 28
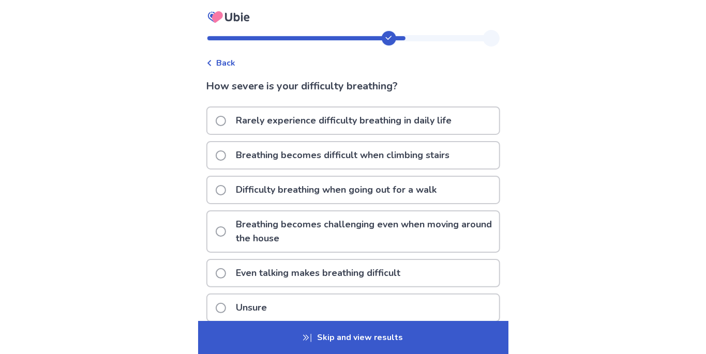
click at [226, 153] on span at bounding box center [221, 156] width 10 height 10
click at [226, 230] on span at bounding box center [221, 232] width 10 height 10
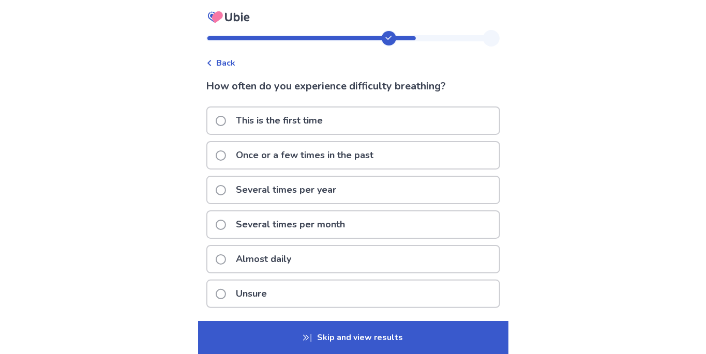
click at [237, 264] on p "Almost daily" at bounding box center [264, 259] width 68 height 26
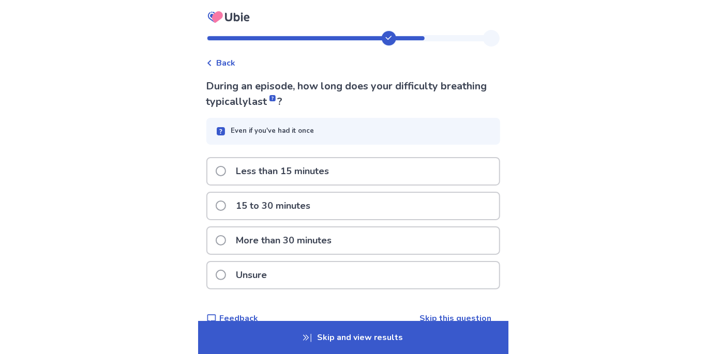
click at [238, 234] on p "More than 30 minutes" at bounding box center [284, 241] width 108 height 26
click at [226, 235] on span at bounding box center [221, 240] width 10 height 10
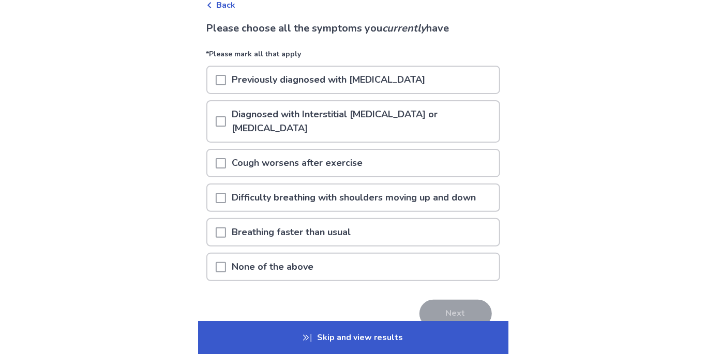
scroll to position [57, 0]
click at [225, 223] on div at bounding box center [221, 233] width 10 height 26
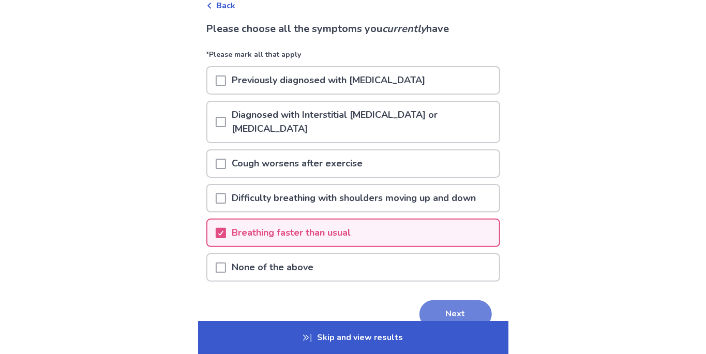
click at [452, 307] on button "Next" at bounding box center [456, 315] width 72 height 28
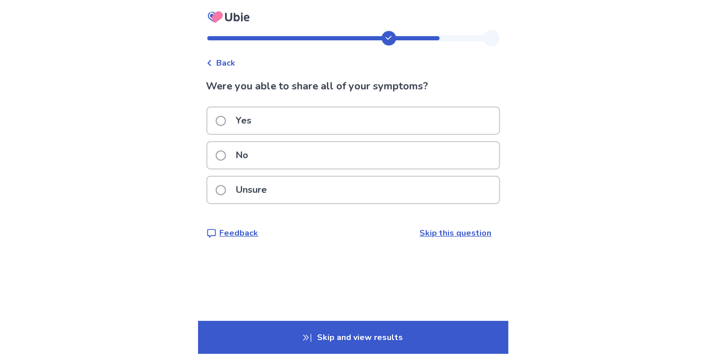
click at [226, 116] on span at bounding box center [221, 121] width 10 height 10
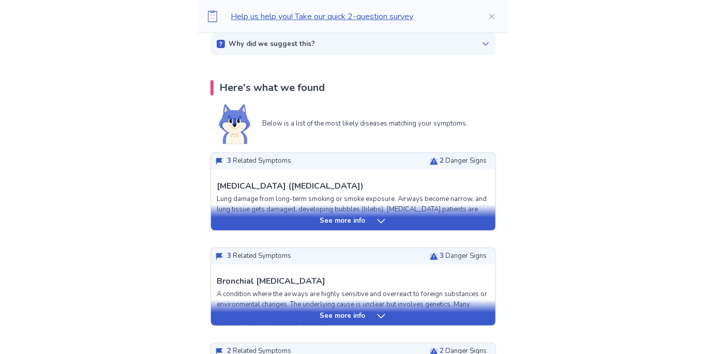
scroll to position [176, 0]
click at [380, 217] on icon at bounding box center [381, 221] width 10 height 10
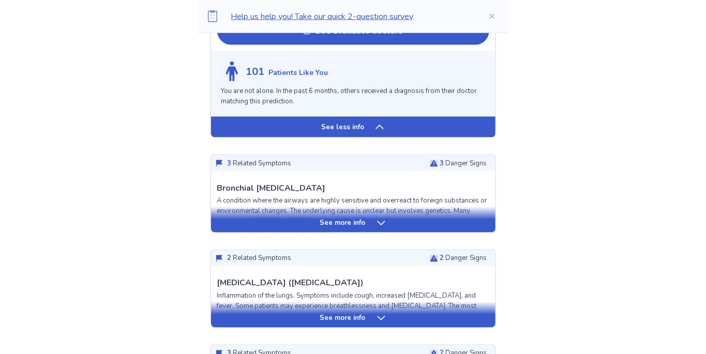
scroll to position [865, 0]
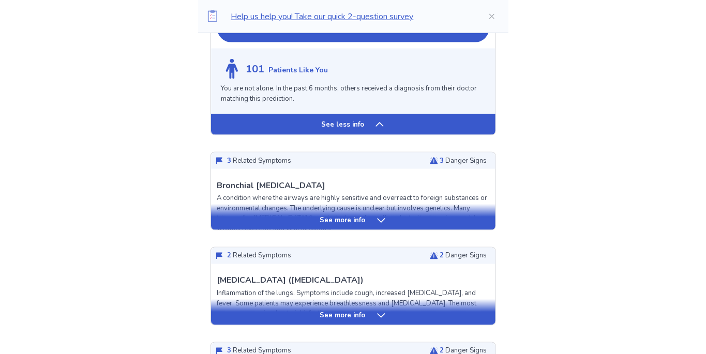
click at [386, 213] on div "See more info" at bounding box center [353, 217] width 285 height 26
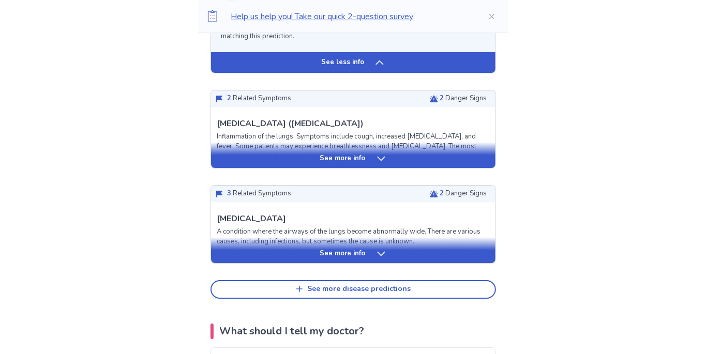
scroll to position [1906, 0]
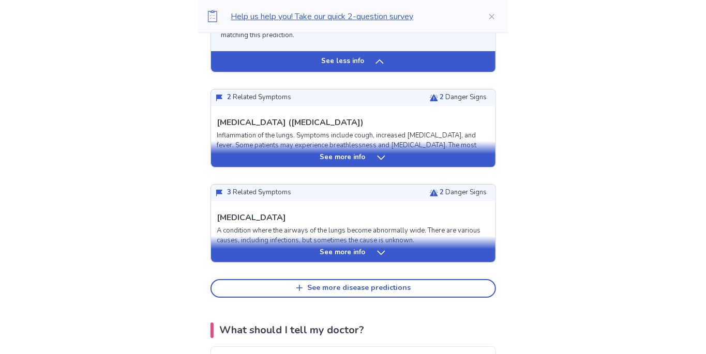
click at [386, 151] on div "See more info" at bounding box center [353, 154] width 285 height 26
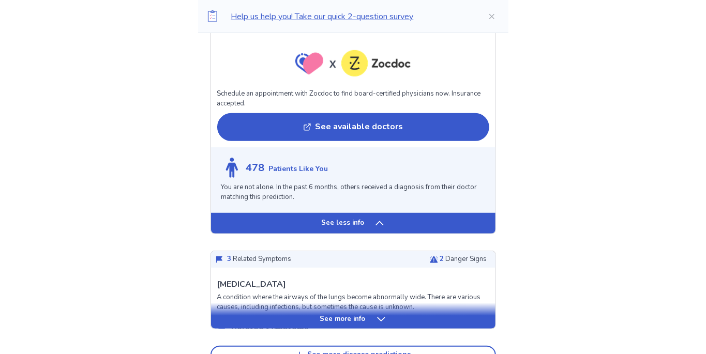
scroll to position [2441, 0]
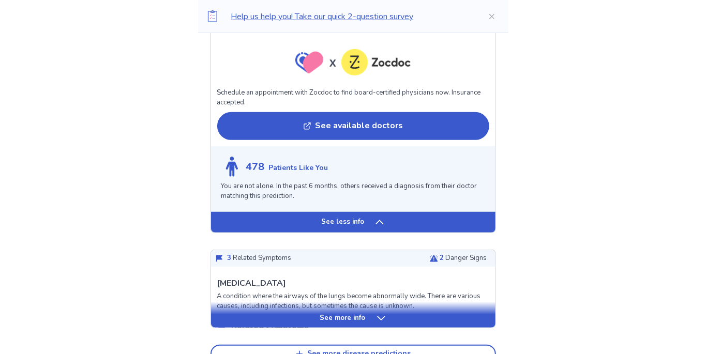
click at [394, 314] on div "See more info" at bounding box center [353, 319] width 285 height 10
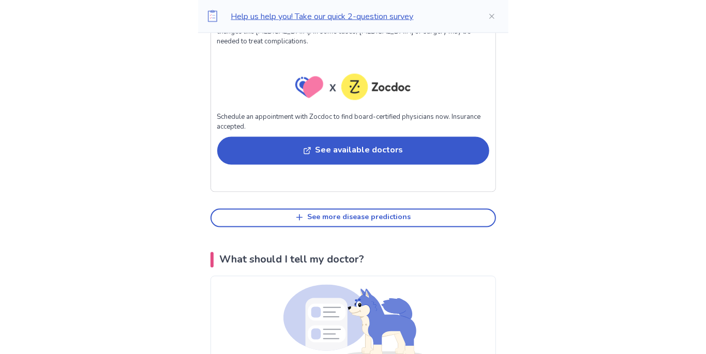
scroll to position [3096, 0]
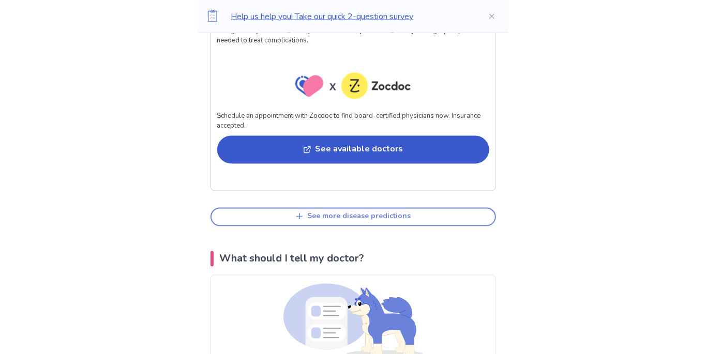
click at [468, 208] on button "See more disease predictions" at bounding box center [354, 217] width 286 height 19
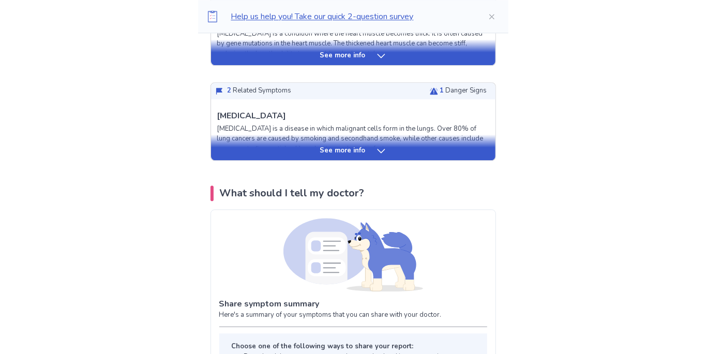
scroll to position [3413, 0]
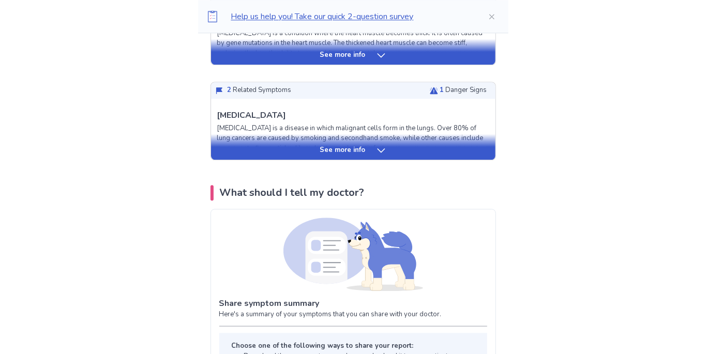
click at [385, 145] on div "See more info" at bounding box center [353, 150] width 285 height 10
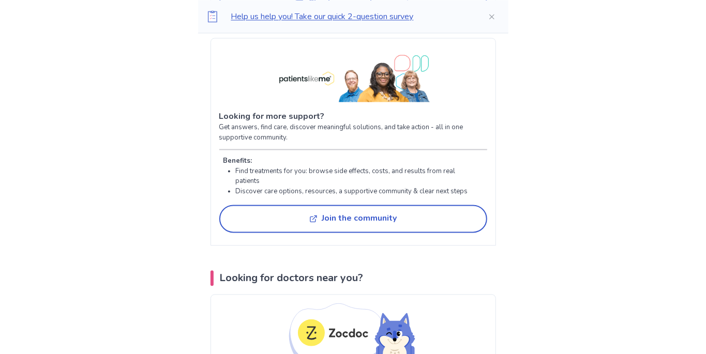
scroll to position [5328, 0]
